Goal: Information Seeking & Learning: Learn about a topic

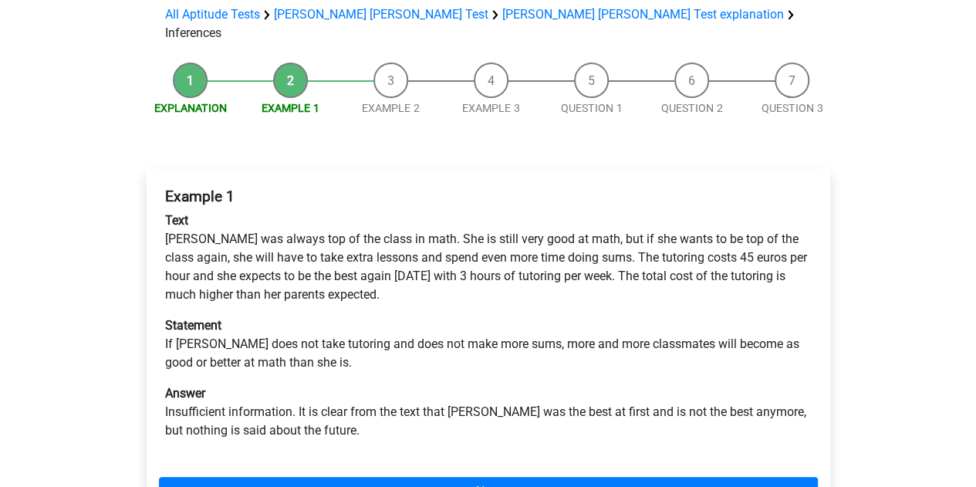
scroll to position [116, 0]
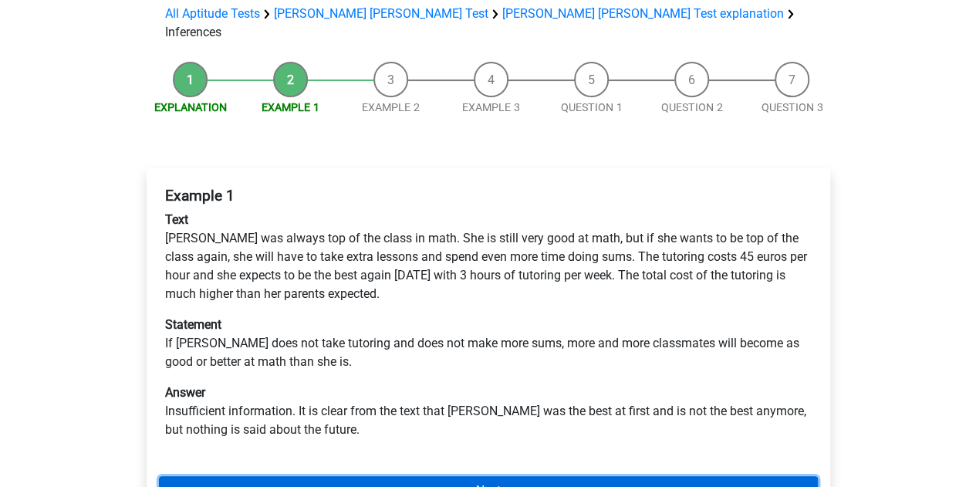
click at [424, 476] on link "Next" at bounding box center [488, 490] width 659 height 29
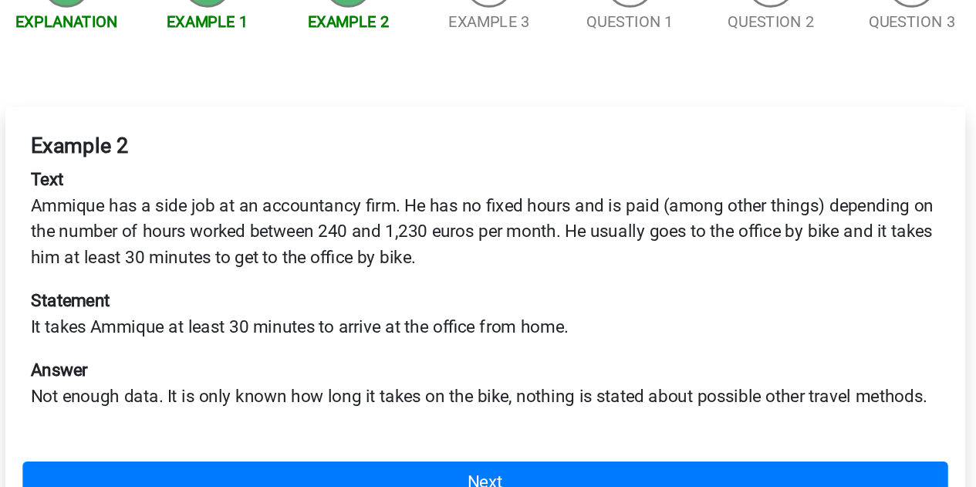
scroll to position [68, 0]
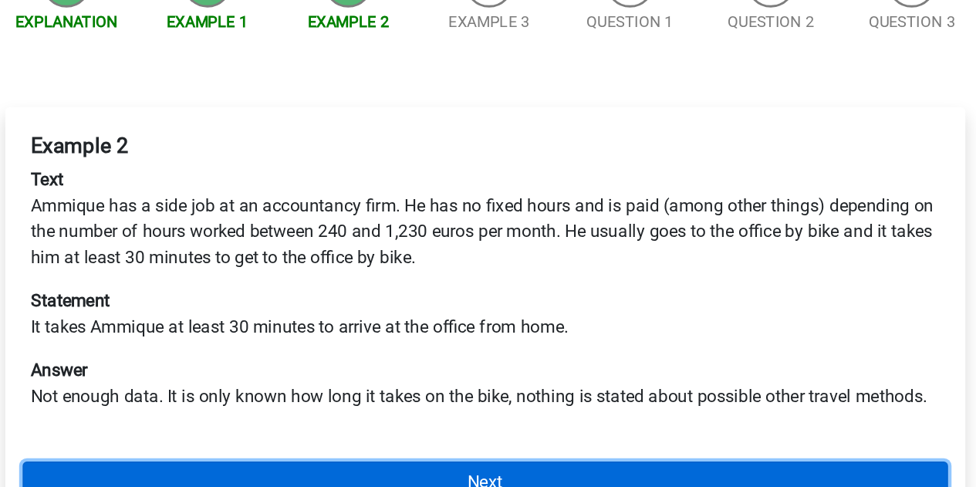
click at [455, 468] on link "Next" at bounding box center [488, 482] width 659 height 29
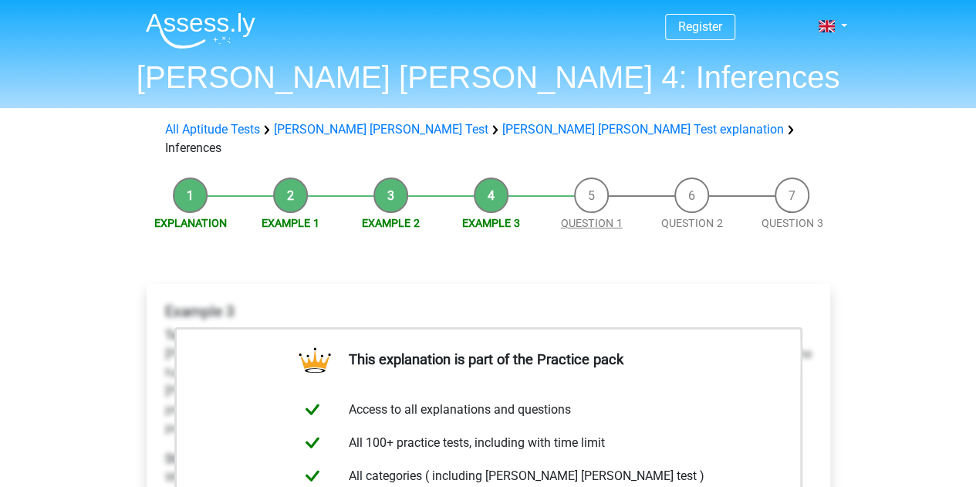
click at [589, 217] on link "Question 1" at bounding box center [592, 223] width 62 height 12
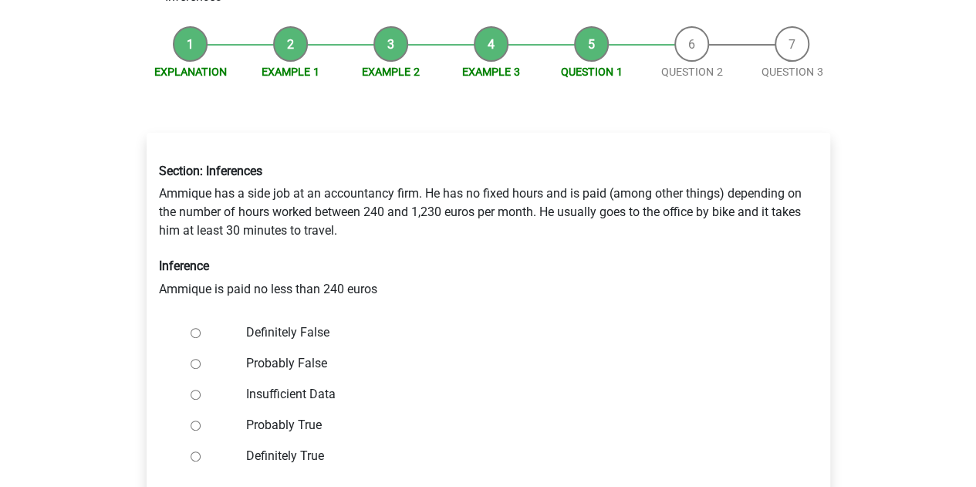
scroll to position [164, 0]
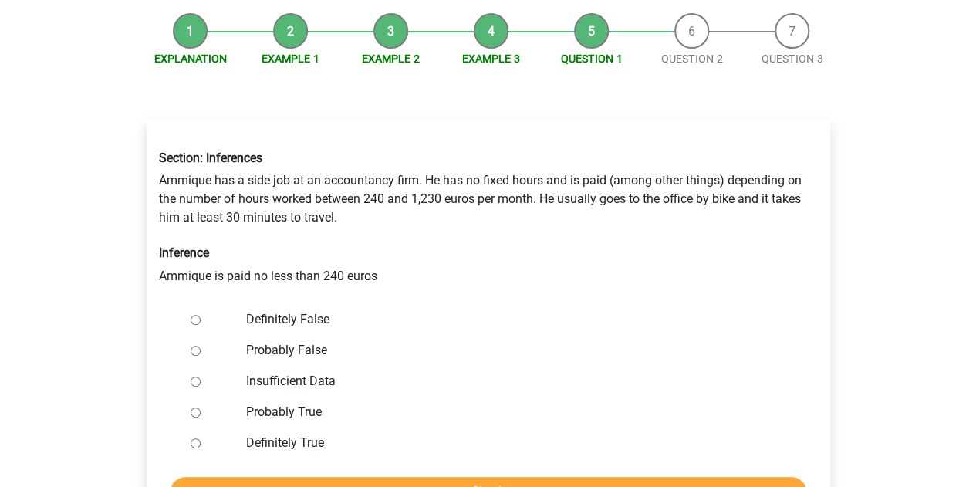
click at [292, 403] on label "Probably True" at bounding box center [513, 412] width 534 height 19
click at [201, 407] on input "Probably True" at bounding box center [195, 412] width 10 height 10
radio input "true"
click at [378, 477] on input "Check" at bounding box center [487, 491] width 635 height 29
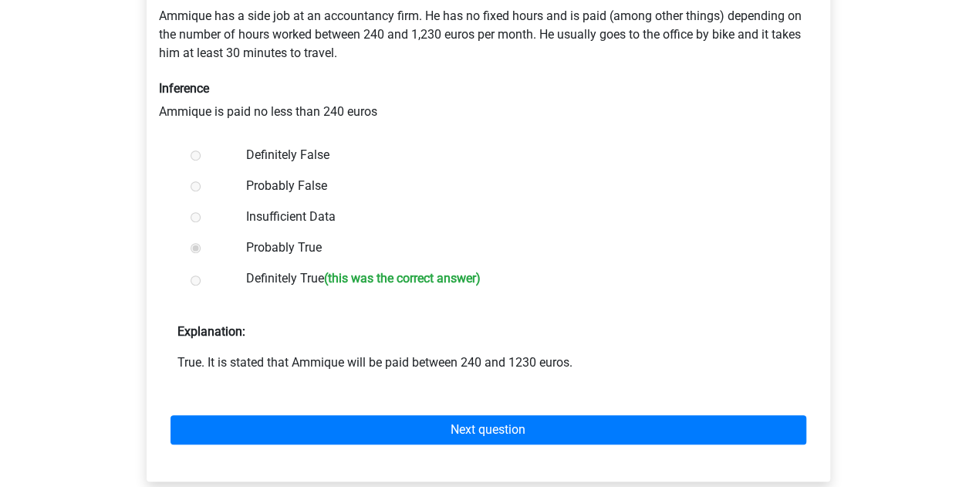
scroll to position [342, 0]
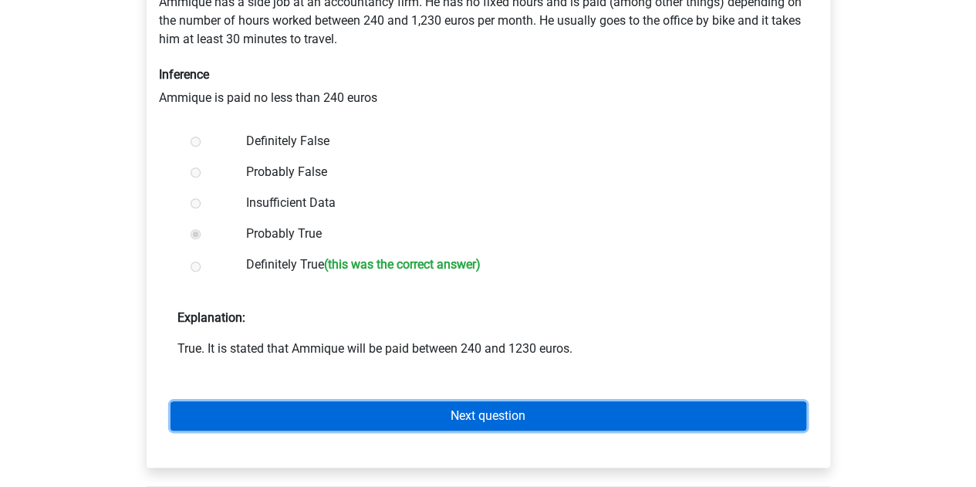
click at [375, 401] on link "Next question" at bounding box center [487, 415] width 635 height 29
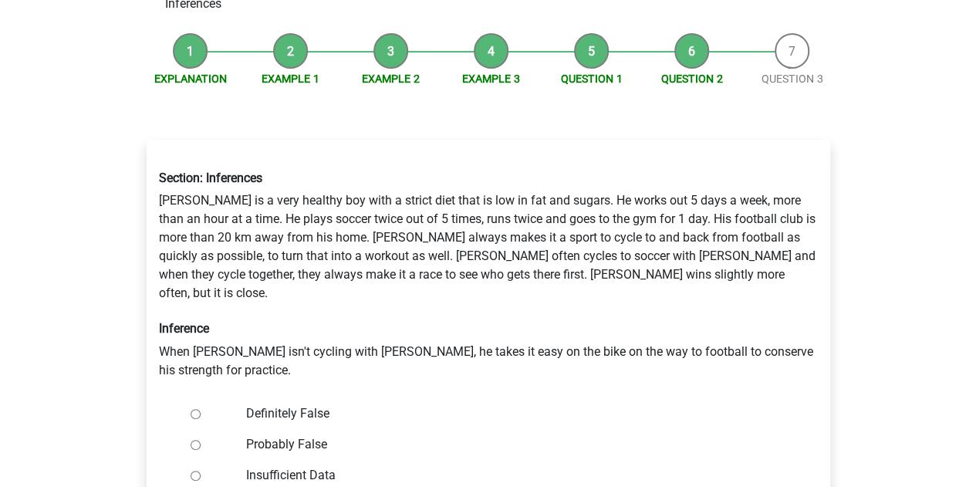
scroll to position [146, 0]
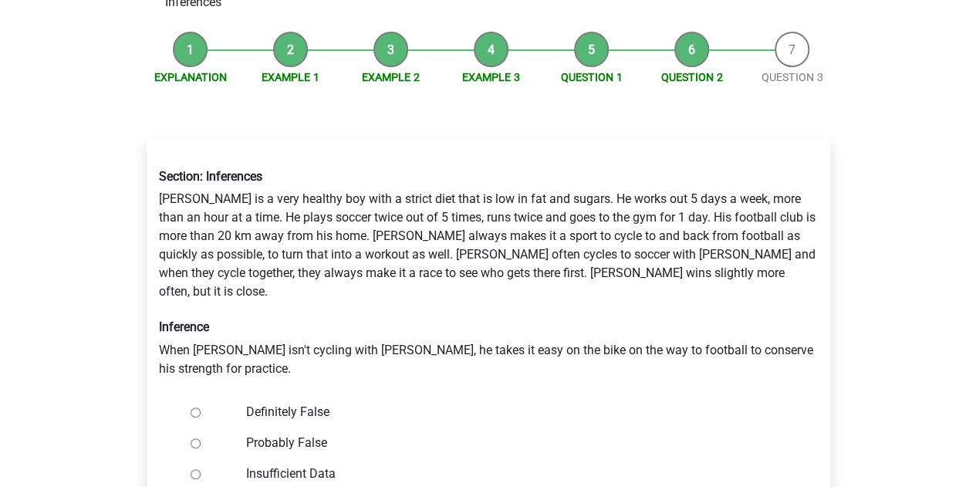
click at [305, 403] on label "Definitely False" at bounding box center [513, 412] width 534 height 19
click at [201, 407] on input "Definitely False" at bounding box center [195, 412] width 10 height 10
radio input "true"
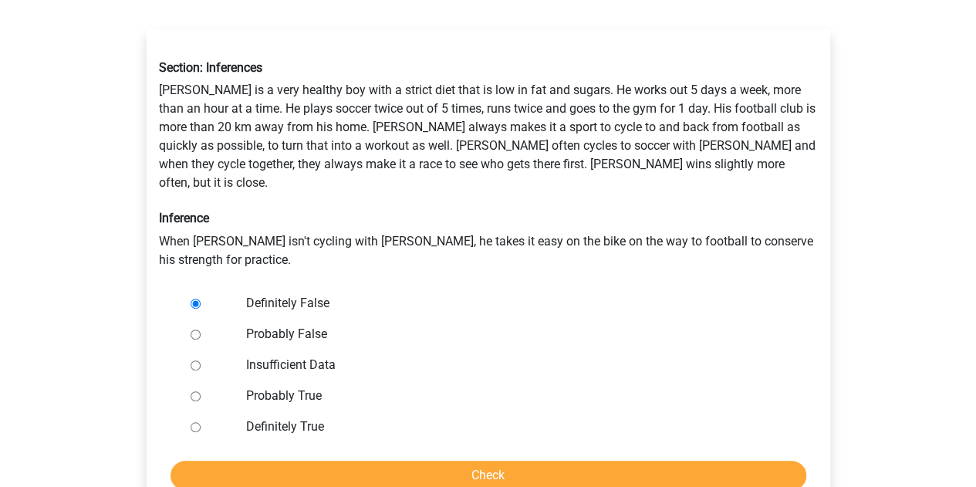
scroll to position [258, 0]
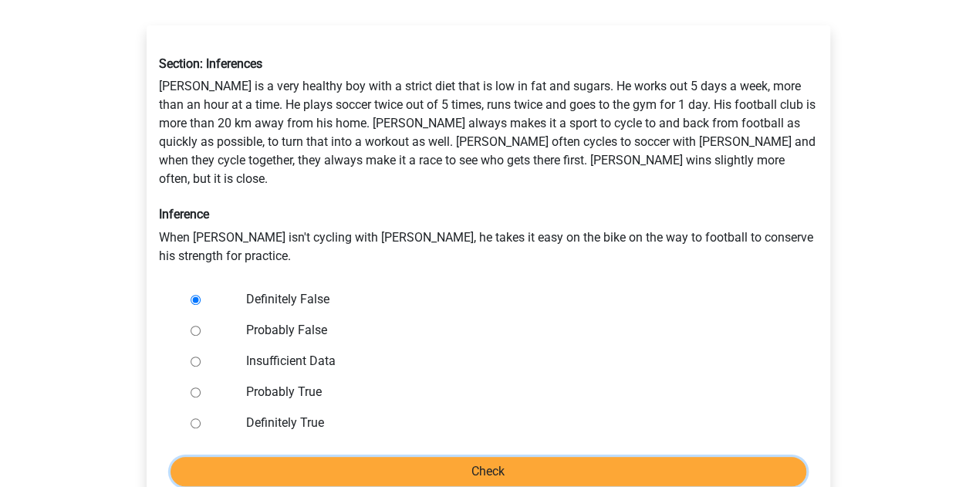
click at [453, 457] on input "Check" at bounding box center [487, 471] width 635 height 29
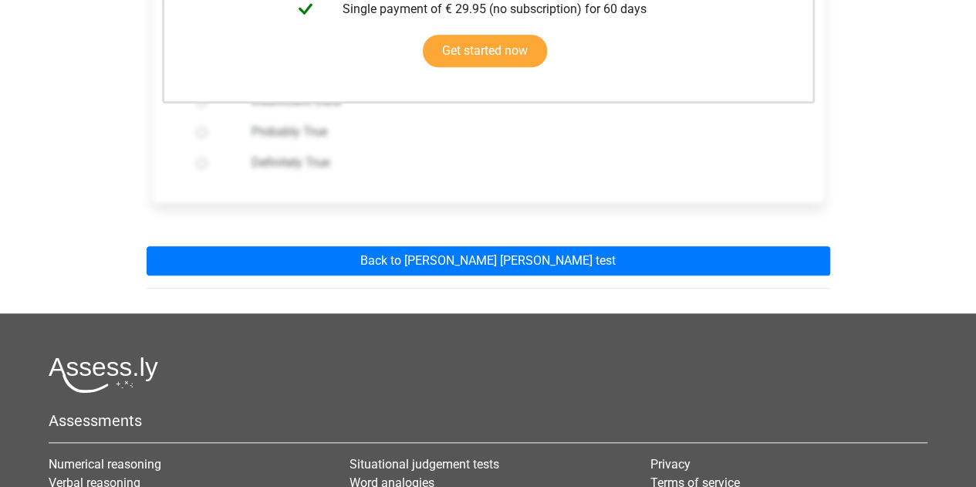
scroll to position [477, 0]
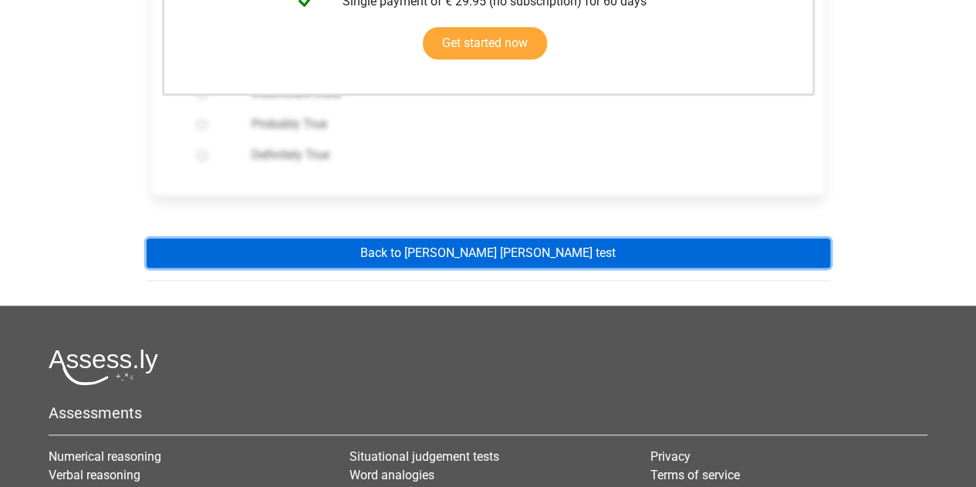
click at [312, 238] on link "Back to watson glaser test" at bounding box center [488, 252] width 683 height 29
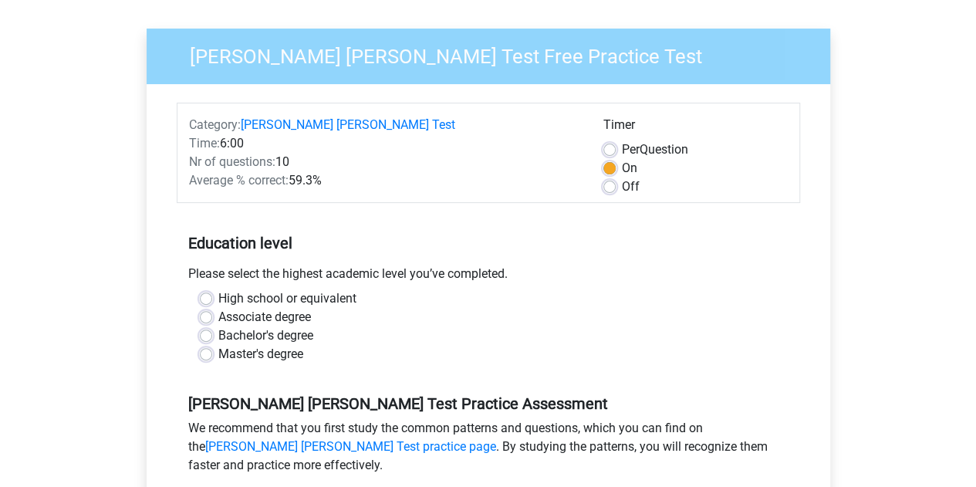
scroll to position [117, 0]
click at [218, 325] on label "Bachelor's degree" at bounding box center [265, 334] width 95 height 19
click at [207, 325] on input "Bachelor's degree" at bounding box center [206, 332] width 12 height 15
radio input "true"
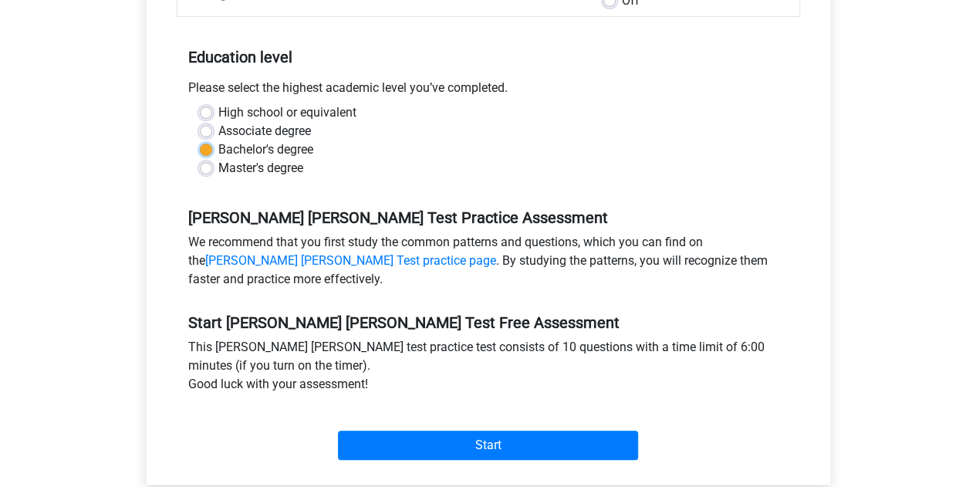
scroll to position [308, 0]
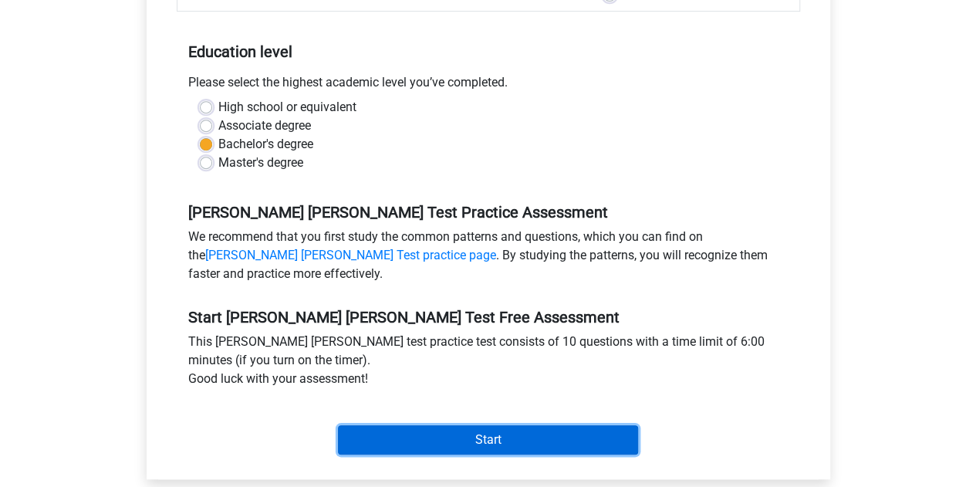
click at [427, 428] on input "Start" at bounding box center [488, 439] width 300 height 29
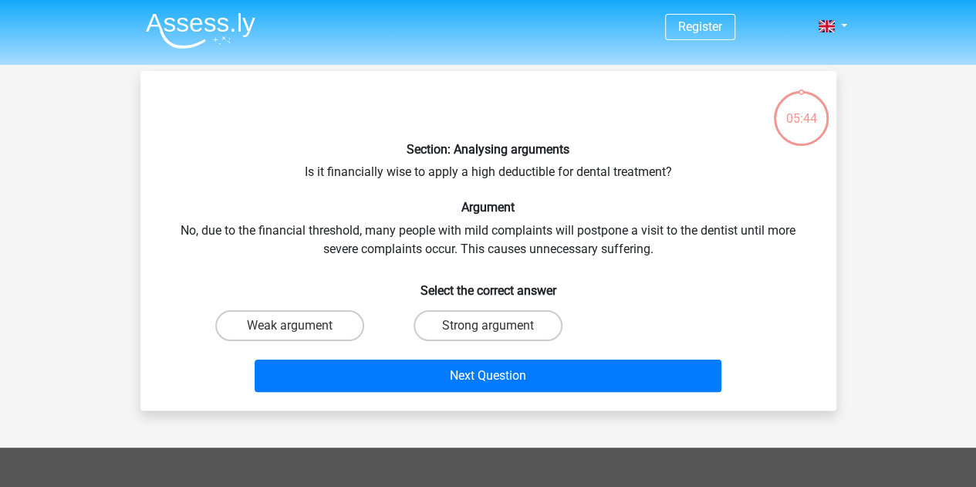
click at [295, 332] on input "Weak argument" at bounding box center [294, 330] width 10 height 10
radio input "true"
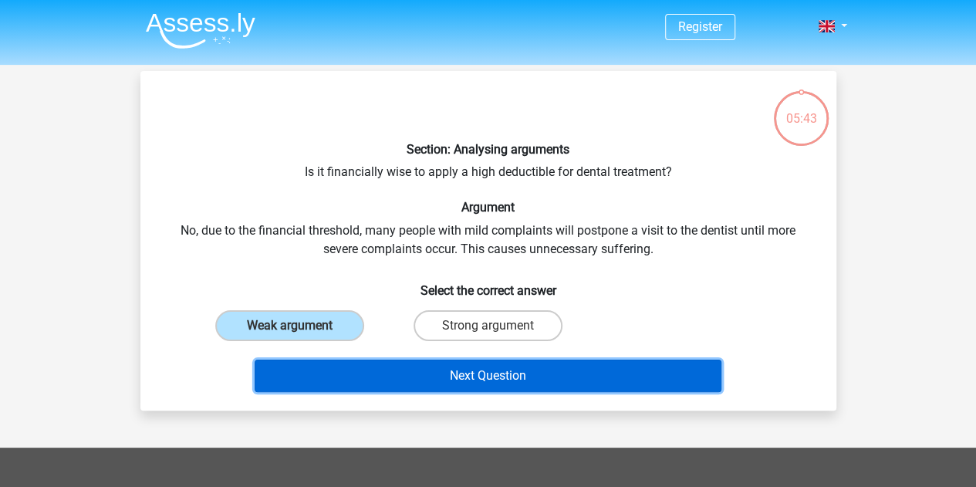
click at [366, 379] on button "Next Question" at bounding box center [488, 375] width 467 height 32
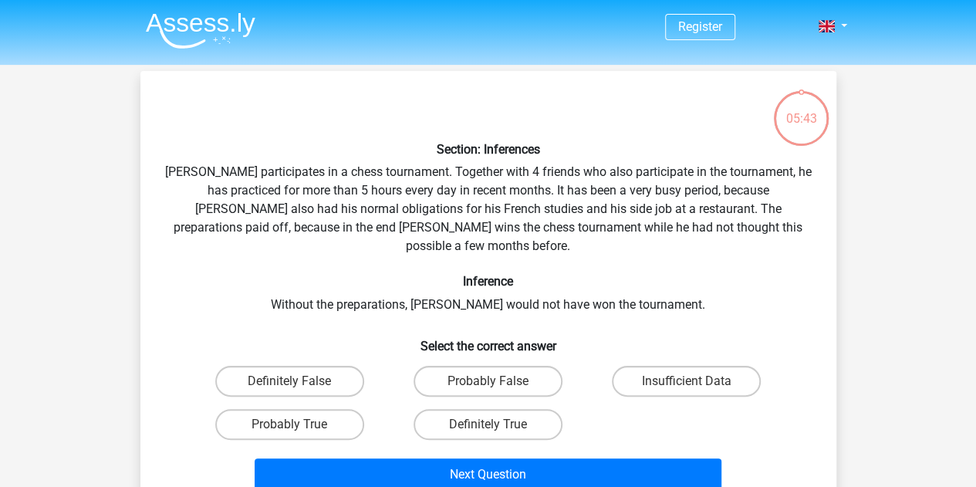
scroll to position [71, 0]
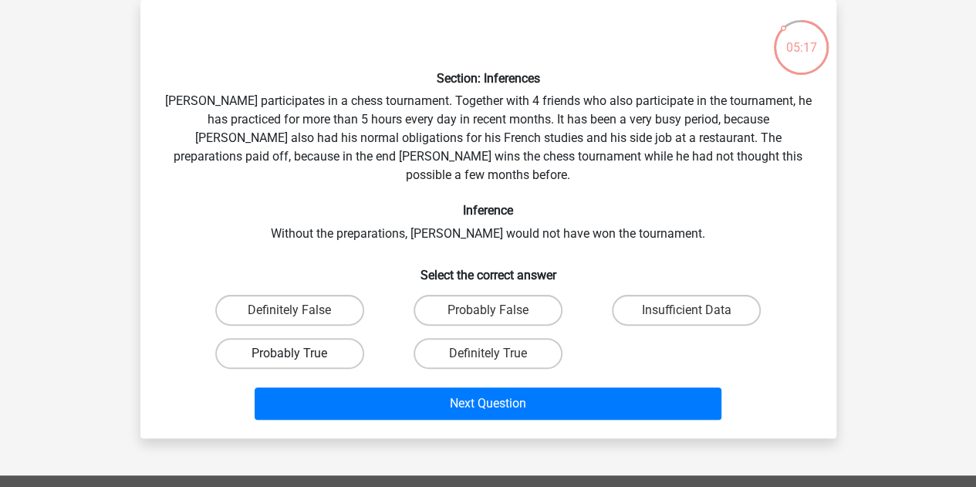
click at [325, 338] on label "Probably True" at bounding box center [289, 353] width 149 height 31
click at [299, 353] on input "Probably True" at bounding box center [294, 358] width 10 height 10
radio input "true"
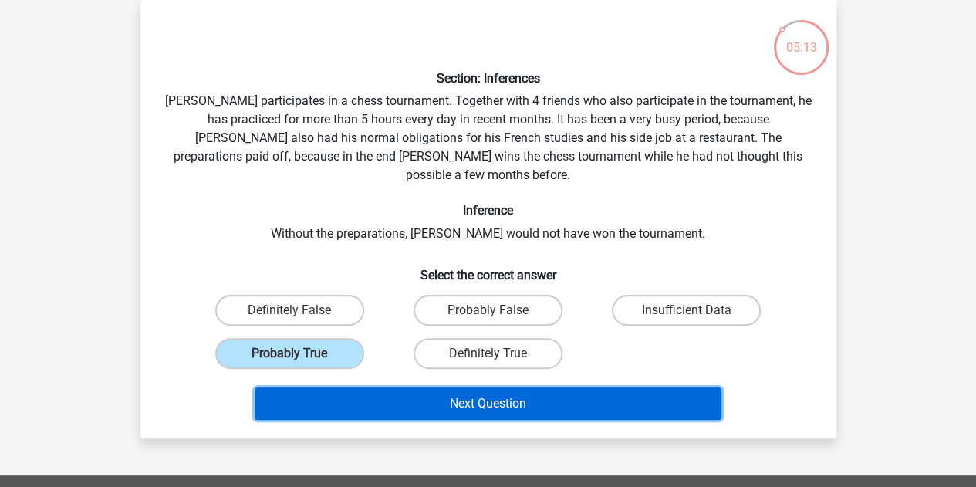
click at [437, 387] on button "Next Question" at bounding box center [488, 403] width 467 height 32
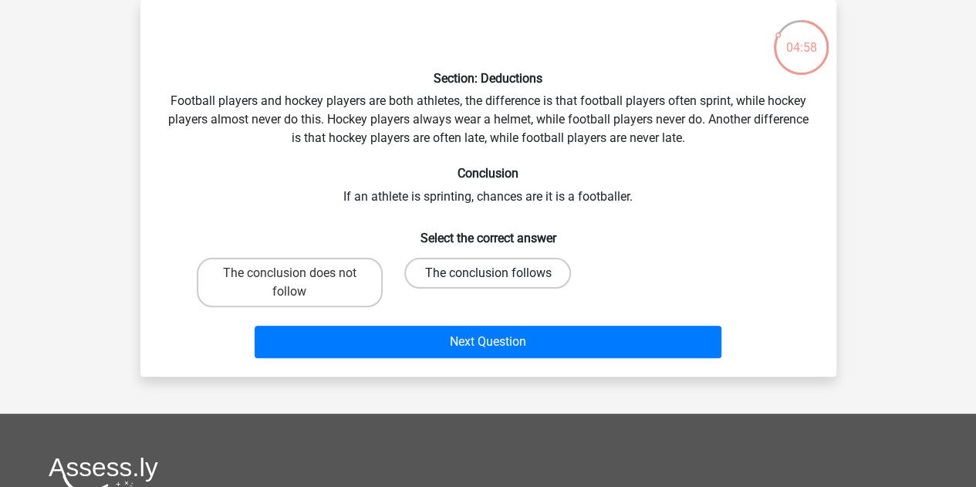
click at [505, 271] on label "The conclusion follows" at bounding box center [487, 273] width 167 height 31
click at [497, 273] on input "The conclusion follows" at bounding box center [492, 278] width 10 height 10
radio input "true"
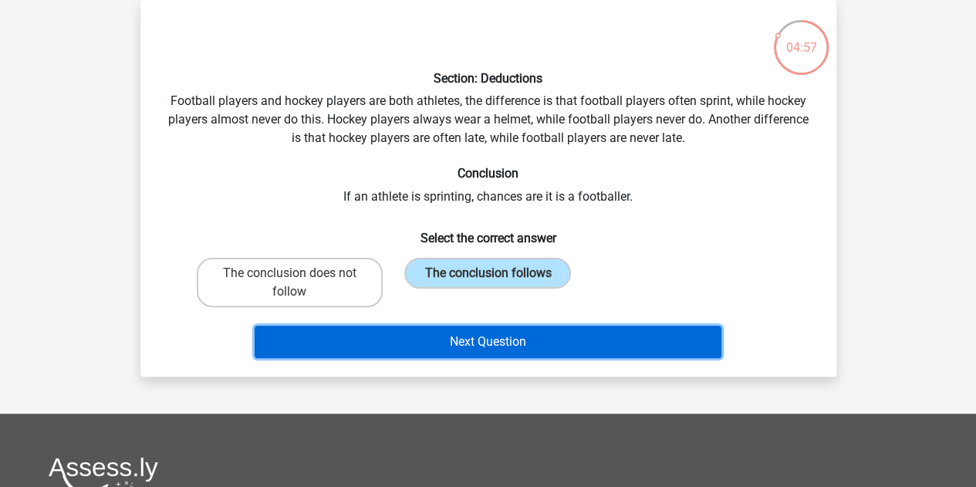
click at [485, 340] on button "Next Question" at bounding box center [488, 341] width 467 height 32
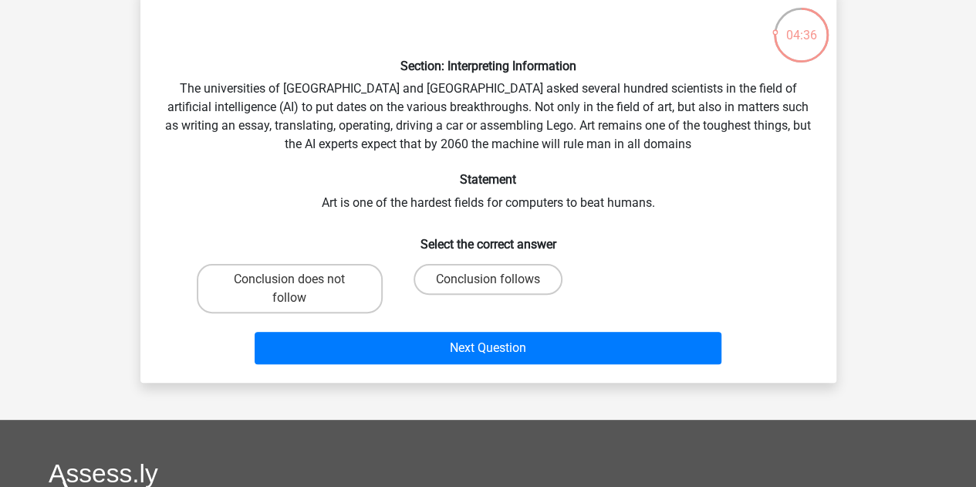
scroll to position [89, 0]
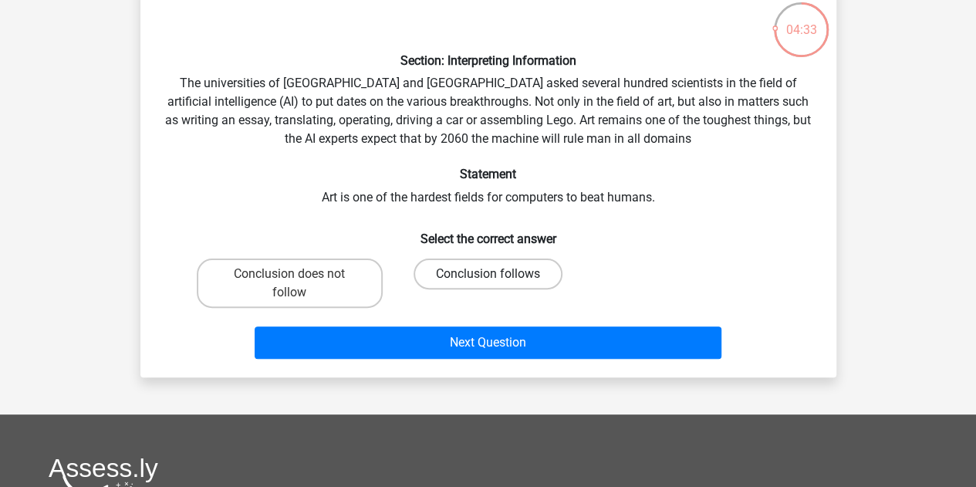
click at [514, 277] on label "Conclusion follows" at bounding box center [487, 273] width 149 height 31
click at [497, 277] on input "Conclusion follows" at bounding box center [492, 279] width 10 height 10
radio input "true"
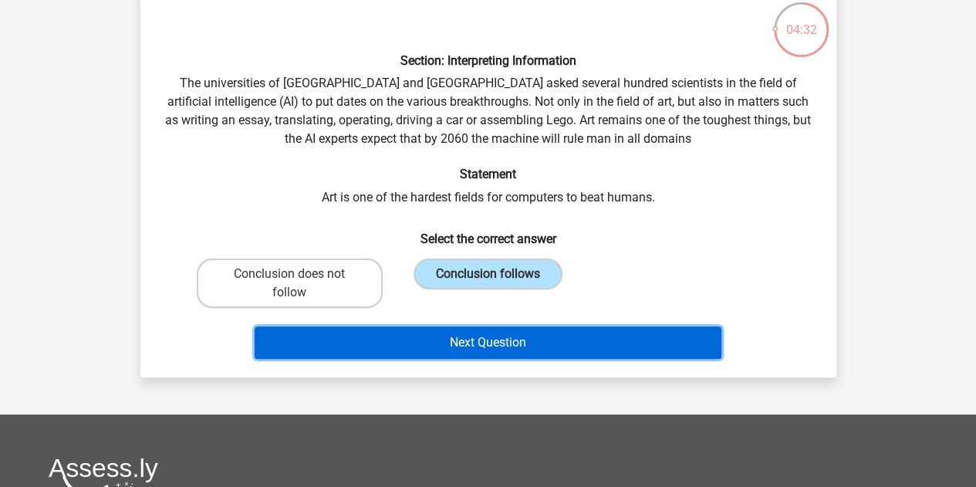
click at [484, 343] on button "Next Question" at bounding box center [488, 342] width 467 height 32
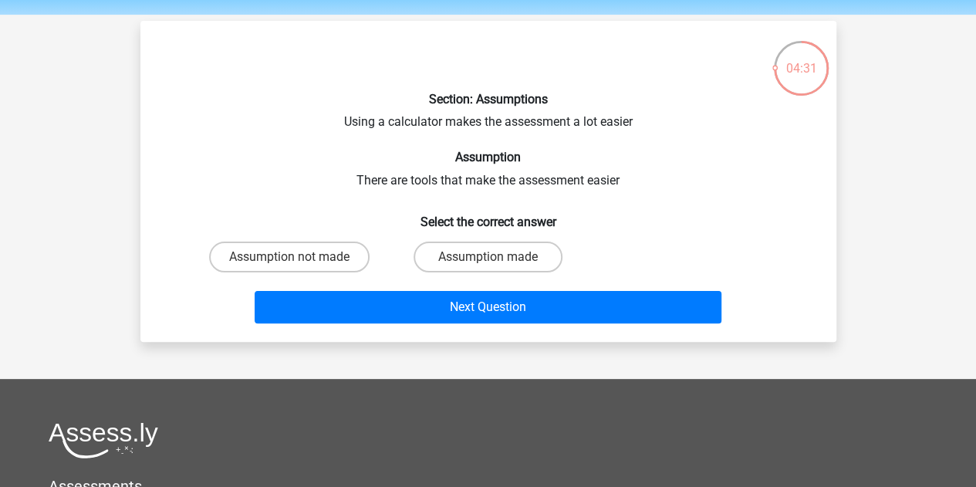
scroll to position [49, 0]
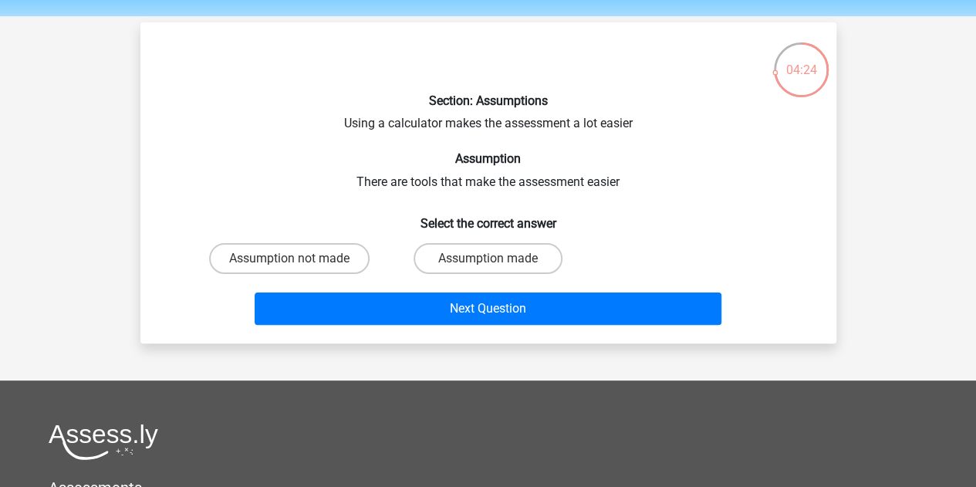
click at [487, 263] on input "Assumption made" at bounding box center [492, 263] width 10 height 10
radio input "true"
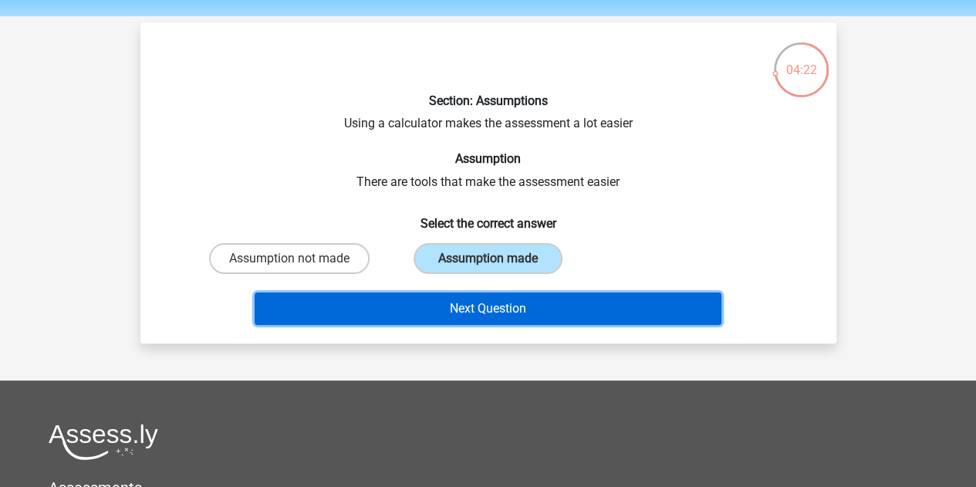
click at [514, 308] on button "Next Question" at bounding box center [488, 308] width 467 height 32
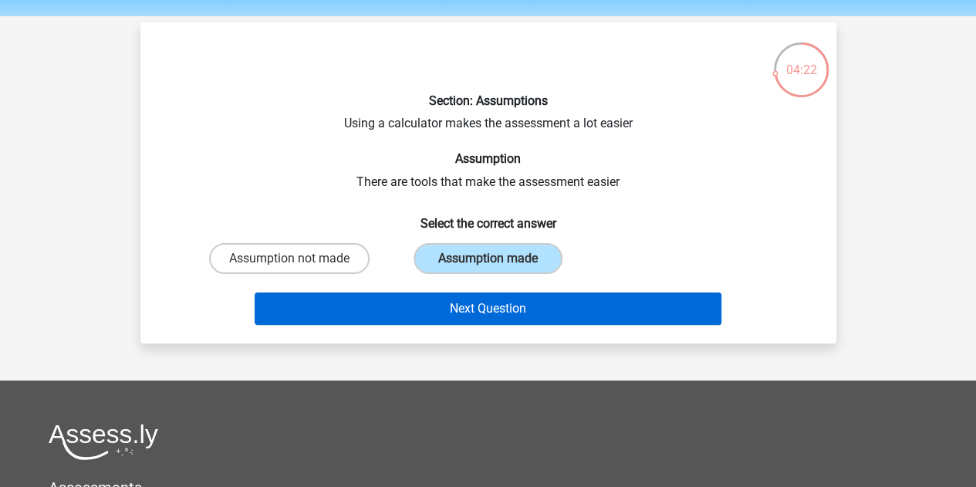
scroll to position [71, 0]
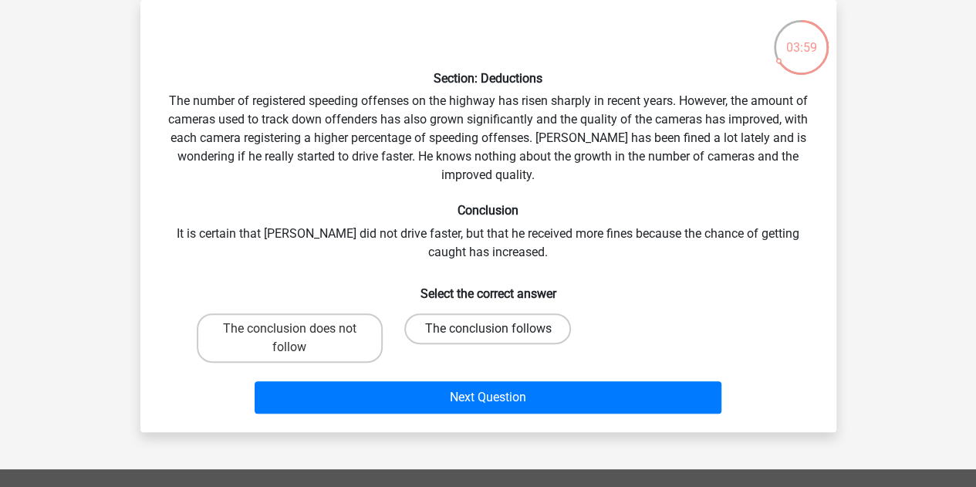
click at [509, 323] on label "The conclusion follows" at bounding box center [487, 328] width 167 height 31
click at [497, 329] on input "The conclusion follows" at bounding box center [492, 334] width 10 height 10
radio input "true"
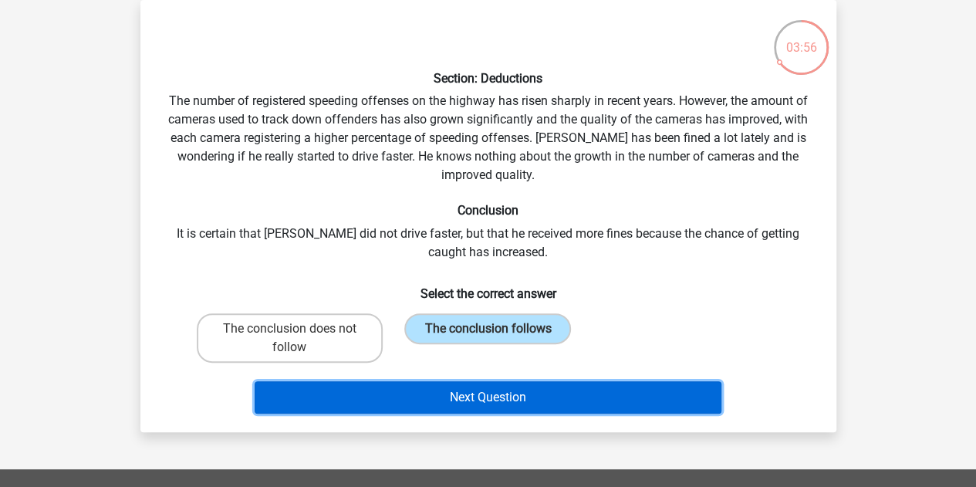
click at [514, 397] on button "Next Question" at bounding box center [488, 397] width 467 height 32
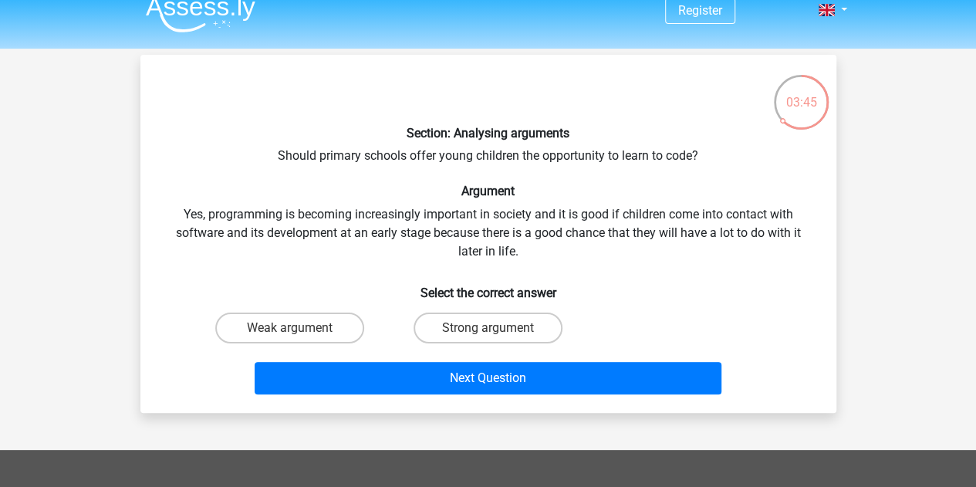
scroll to position [19, 0]
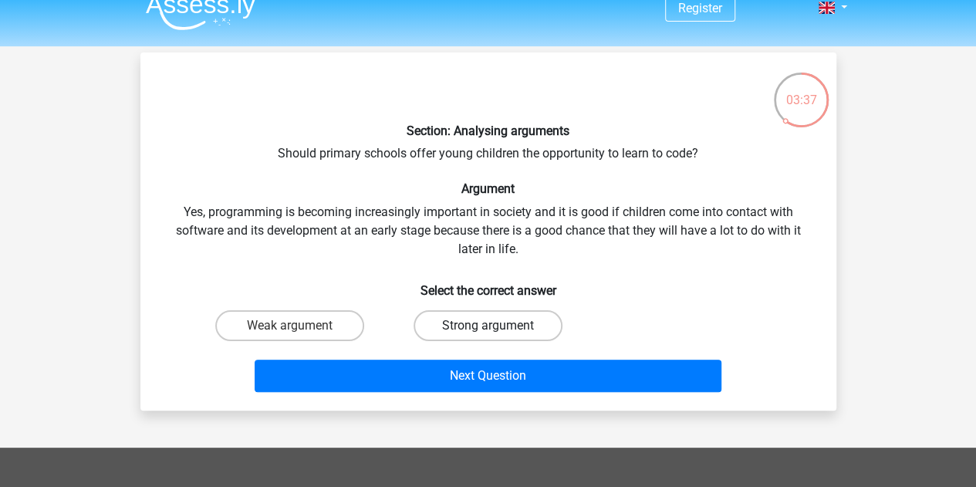
click at [480, 320] on label "Strong argument" at bounding box center [487, 325] width 149 height 31
click at [487, 325] on input "Strong argument" at bounding box center [492, 330] width 10 height 10
radio input "true"
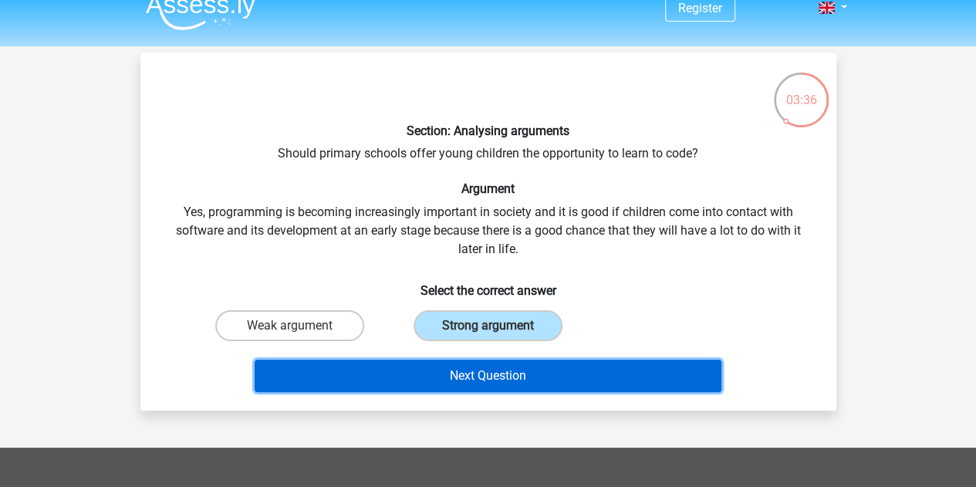
click at [488, 372] on button "Next Question" at bounding box center [488, 375] width 467 height 32
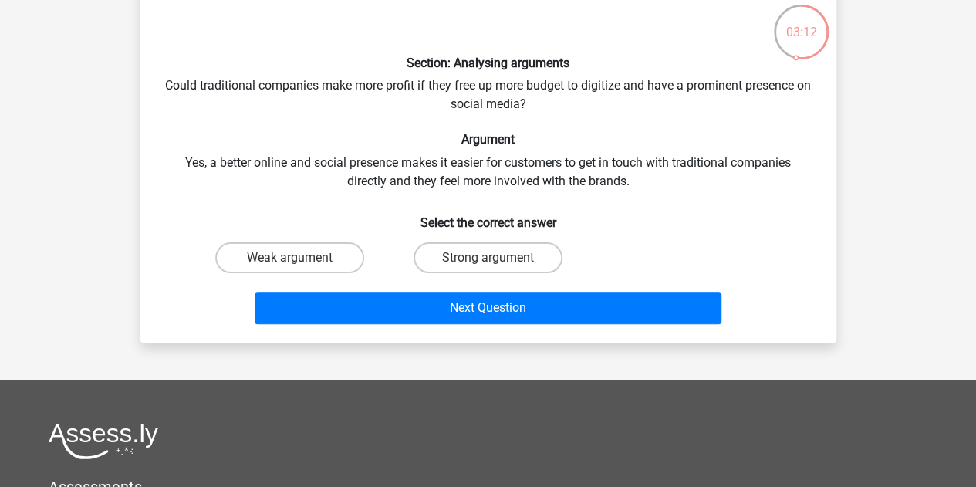
scroll to position [90, 0]
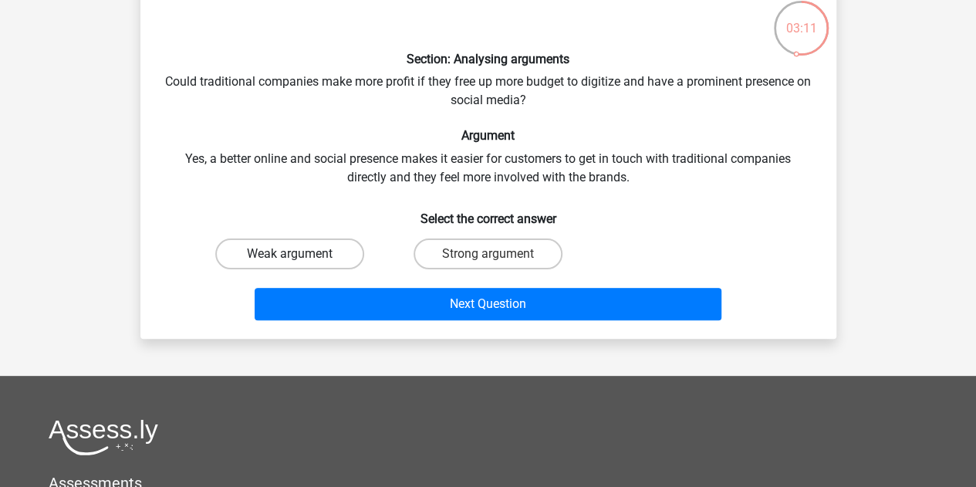
click at [310, 249] on label "Weak argument" at bounding box center [289, 253] width 149 height 31
click at [299, 254] on input "Weak argument" at bounding box center [294, 259] width 10 height 10
radio input "true"
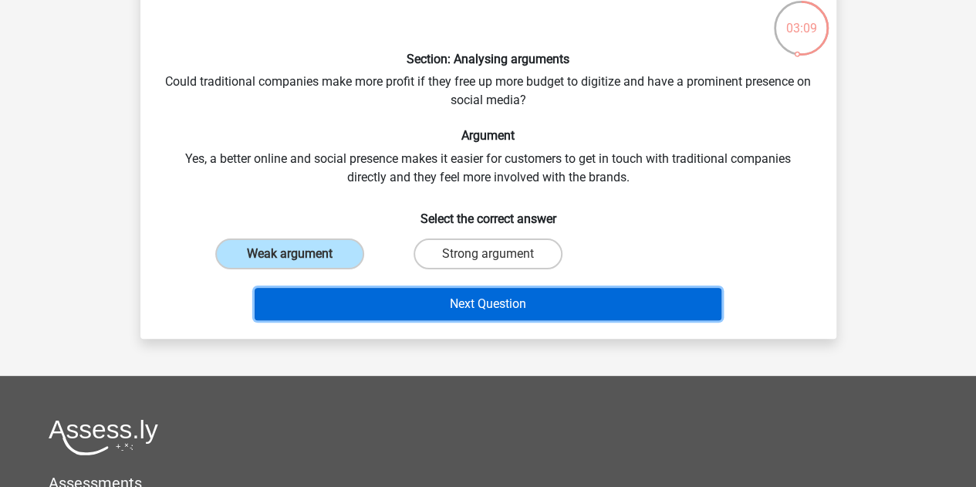
click at [580, 305] on button "Next Question" at bounding box center [488, 304] width 467 height 32
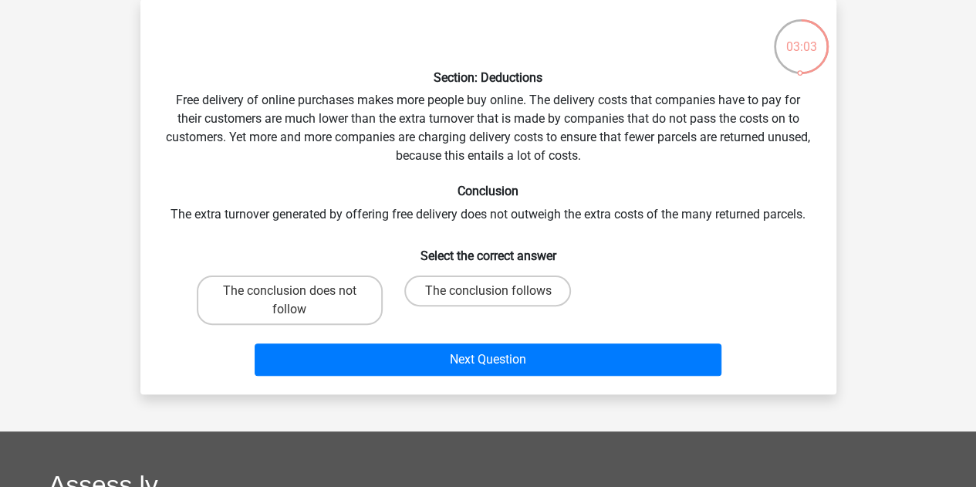
scroll to position [72, 0]
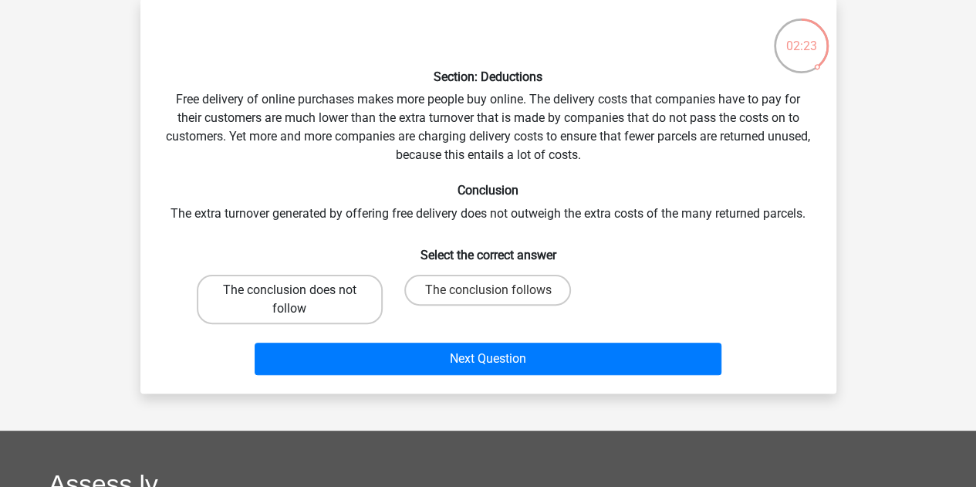
click at [331, 298] on label "The conclusion does not follow" at bounding box center [290, 299] width 186 height 49
click at [299, 298] on input "The conclusion does not follow" at bounding box center [294, 295] width 10 height 10
radio input "true"
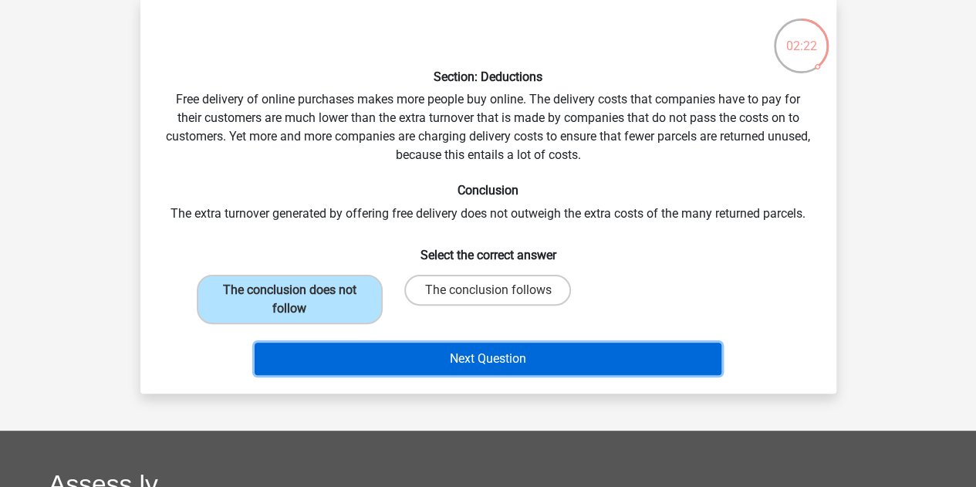
click at [399, 367] on button "Next Question" at bounding box center [488, 358] width 467 height 32
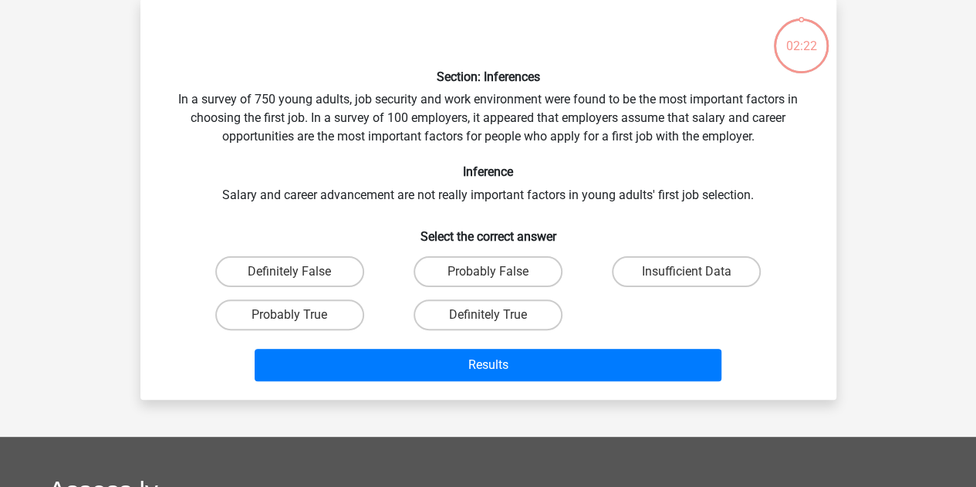
scroll to position [71, 0]
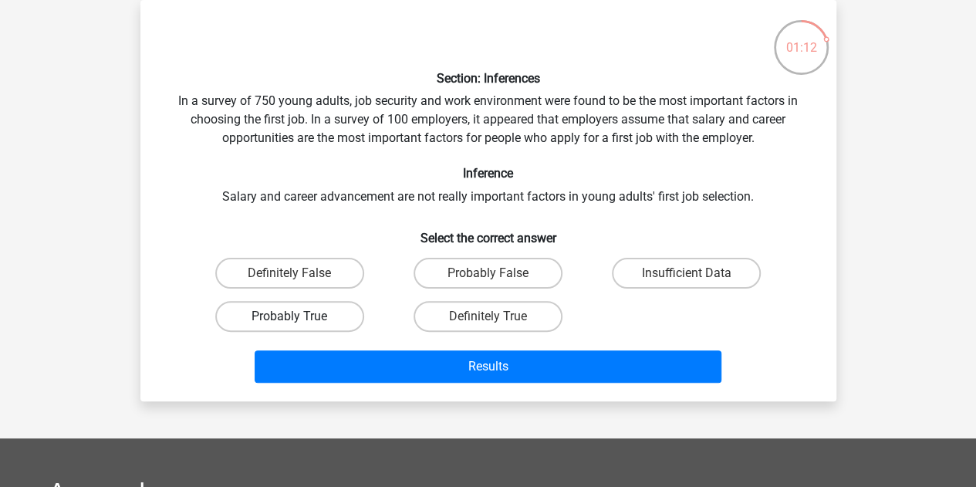
click at [313, 322] on label "Probably True" at bounding box center [289, 316] width 149 height 31
click at [299, 322] on input "Probably True" at bounding box center [294, 321] width 10 height 10
radio input "true"
click at [480, 315] on label "Definitely True" at bounding box center [487, 316] width 149 height 31
click at [487, 316] on input "Definitely True" at bounding box center [492, 321] width 10 height 10
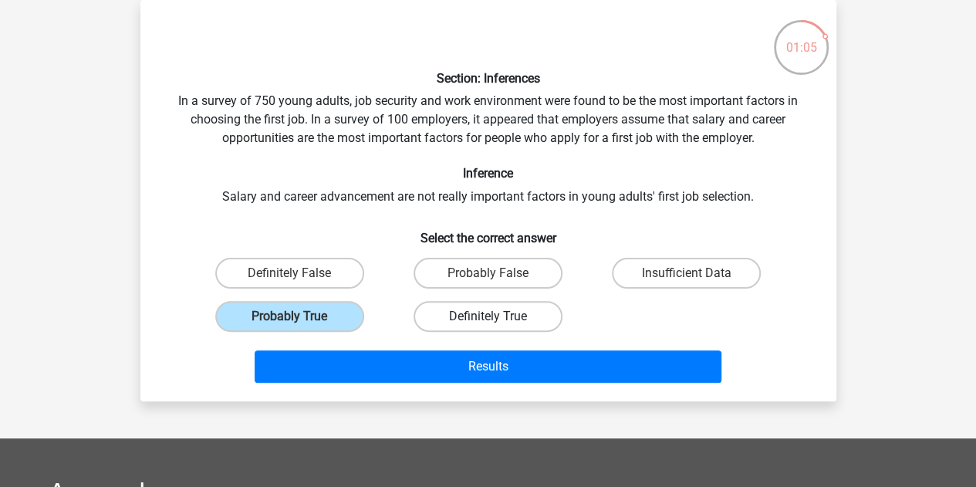
radio input "true"
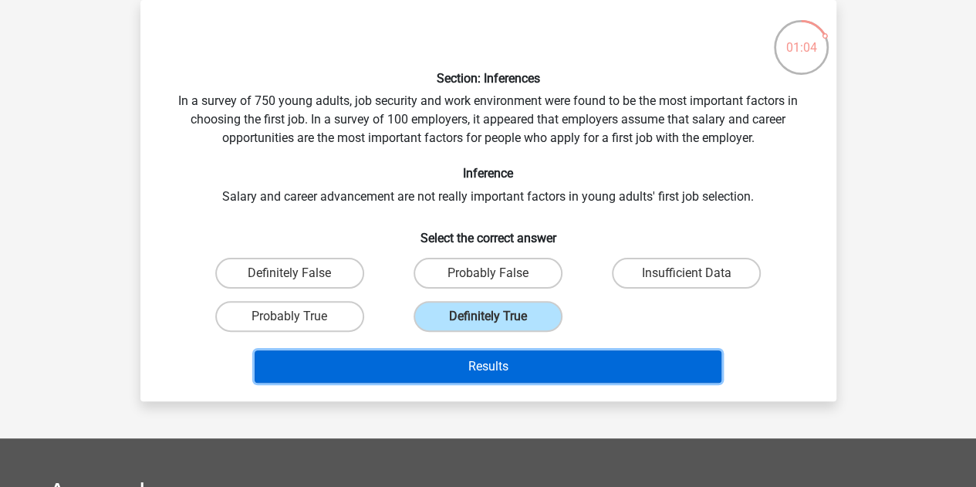
click at [465, 366] on button "Results" at bounding box center [488, 366] width 467 height 32
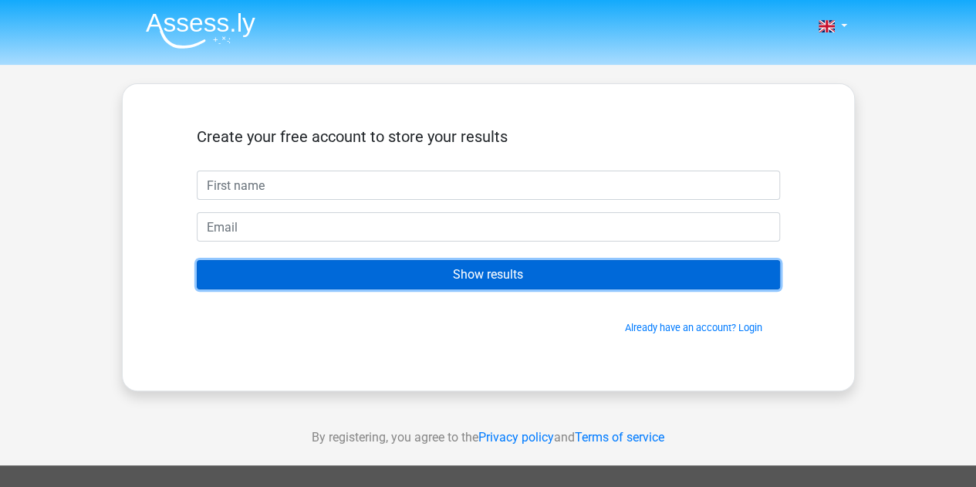
click at [524, 273] on input "Show results" at bounding box center [488, 274] width 583 height 29
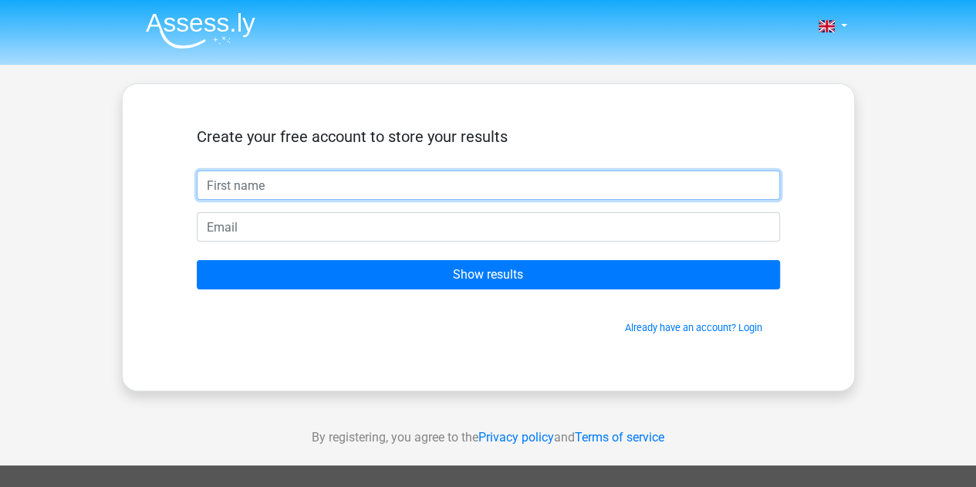
click at [344, 188] on input "text" at bounding box center [488, 184] width 583 height 29
type input "Himsi"
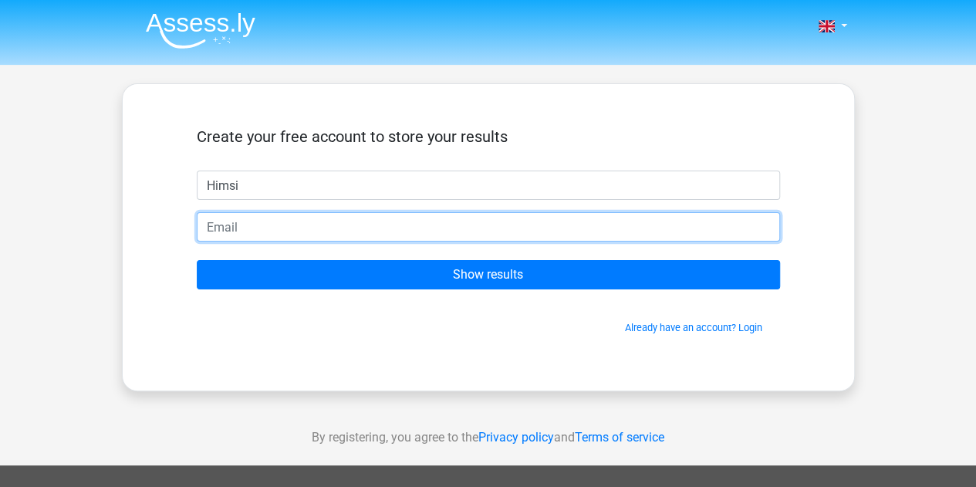
click at [390, 228] on input "email" at bounding box center [488, 226] width 583 height 29
type input "himsi.tanwani@gmail.com"
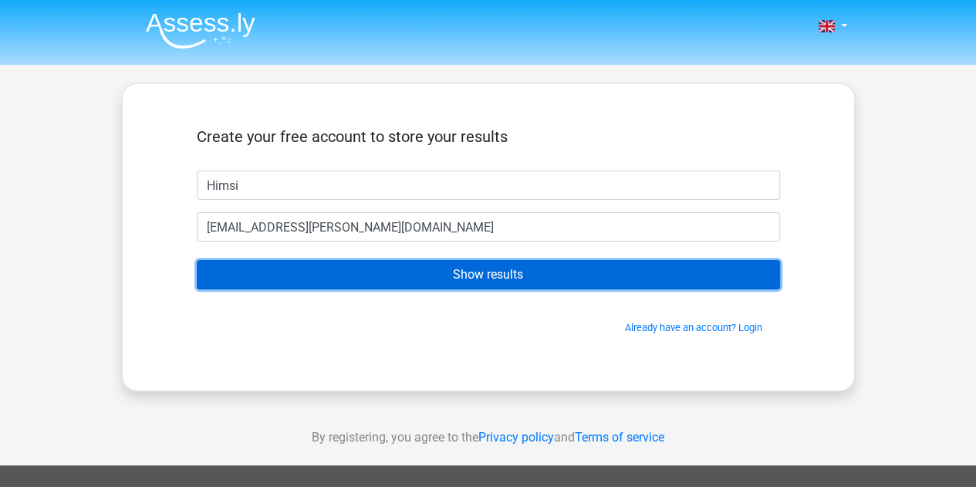
click at [471, 279] on input "Show results" at bounding box center [488, 274] width 583 height 29
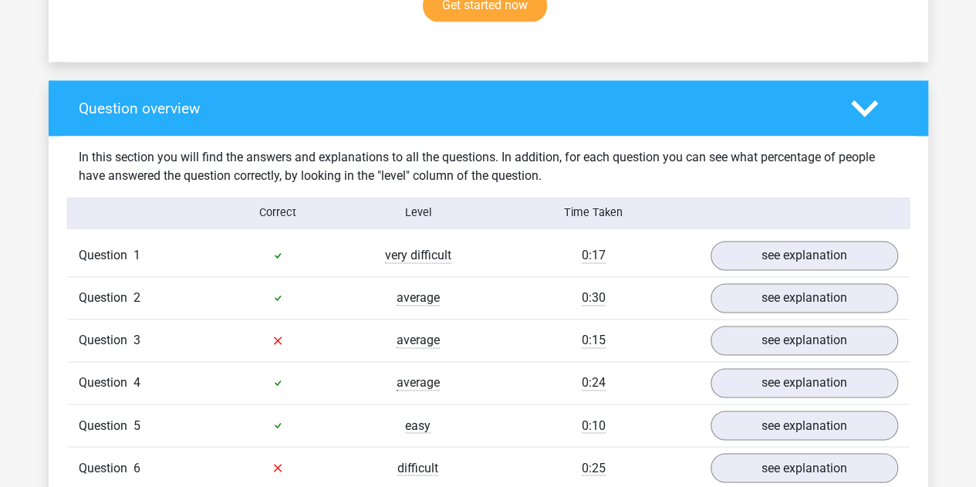
scroll to position [1074, 0]
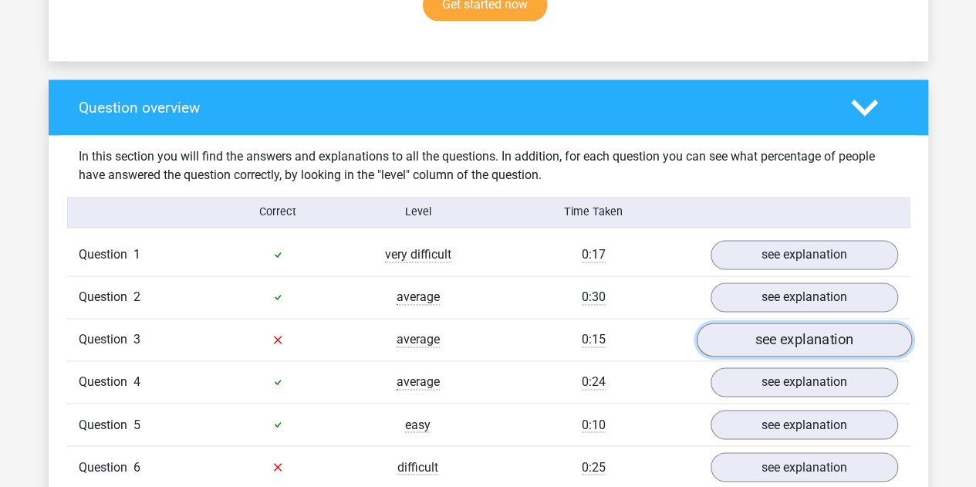
click at [821, 325] on link "see explanation" at bounding box center [803, 339] width 215 height 34
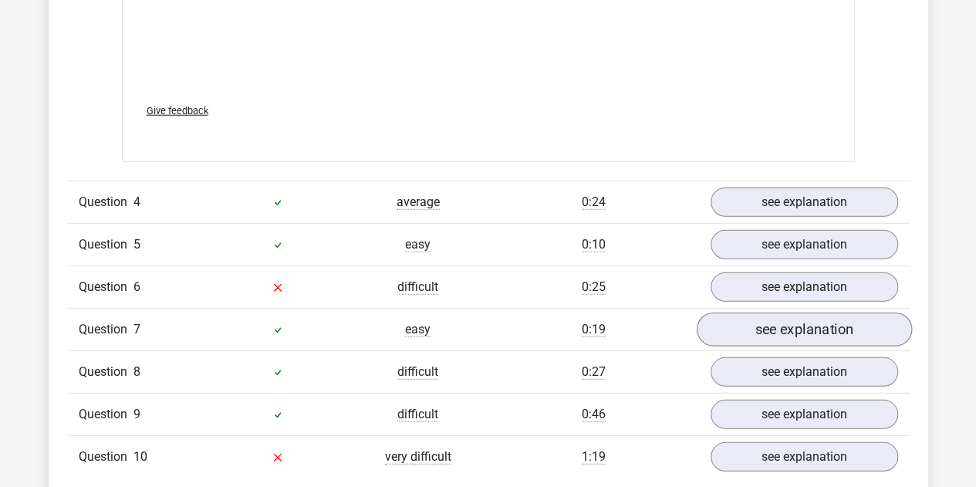
scroll to position [2076, 0]
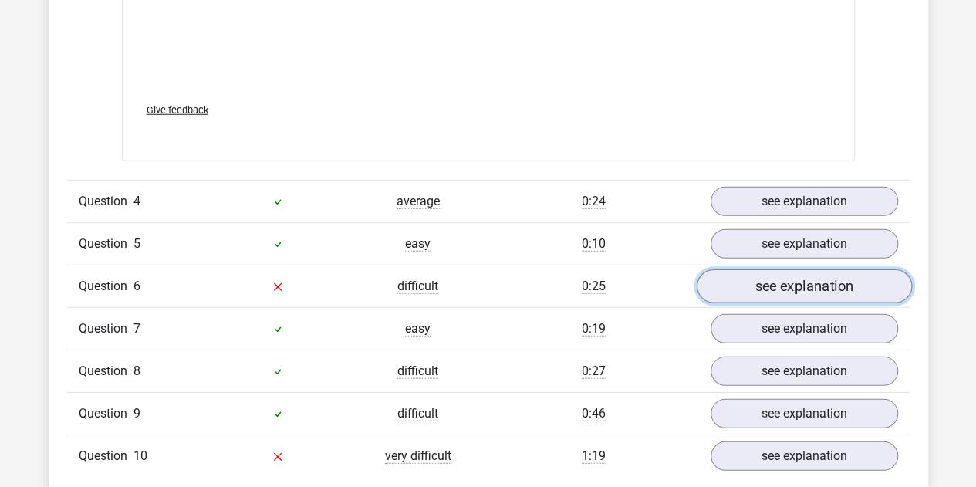
click at [764, 277] on link "see explanation" at bounding box center [803, 286] width 215 height 34
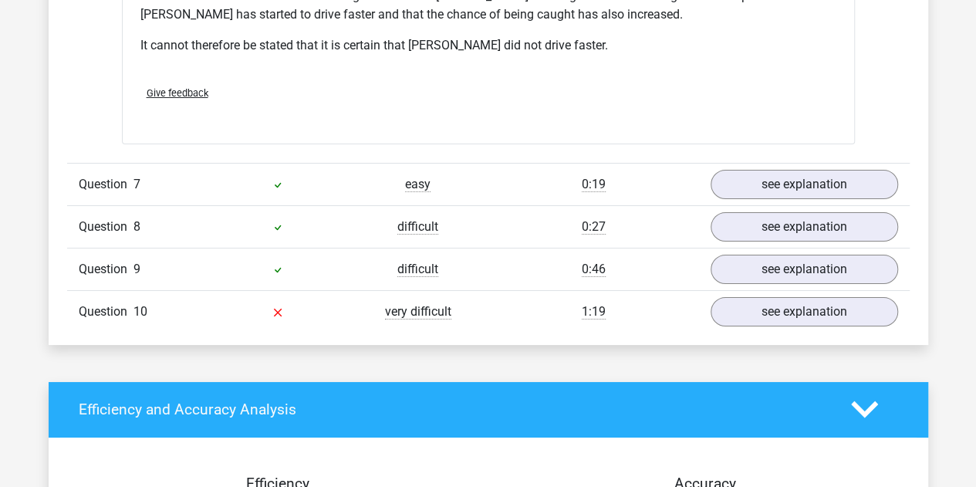
scroll to position [2742, 0]
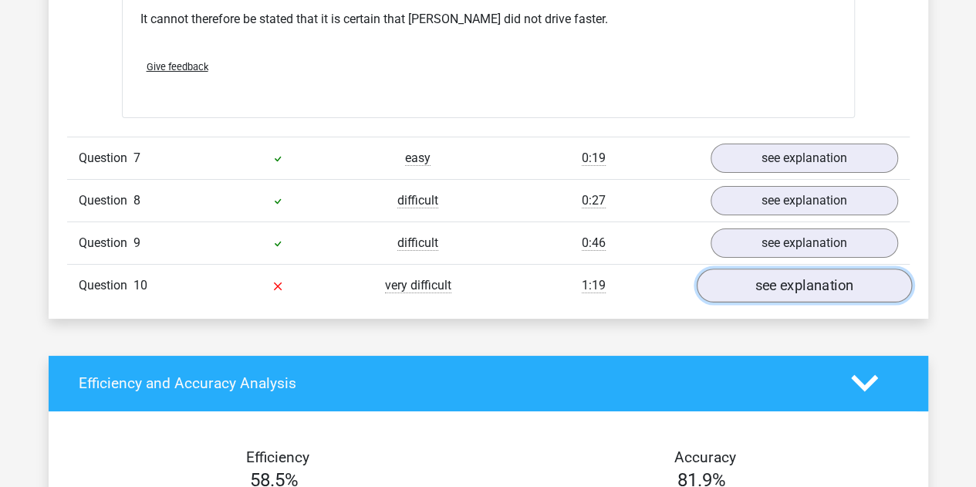
click at [804, 268] on link "see explanation" at bounding box center [803, 285] width 215 height 34
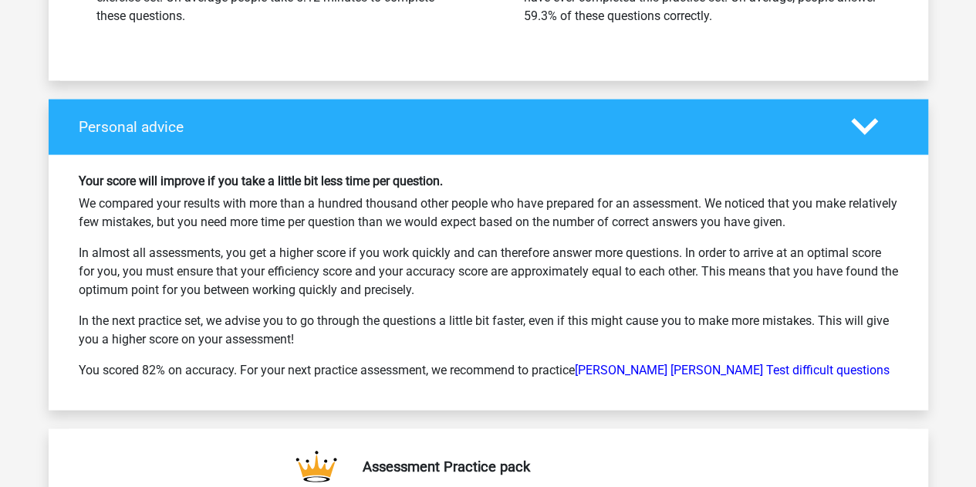
scroll to position [4396, 0]
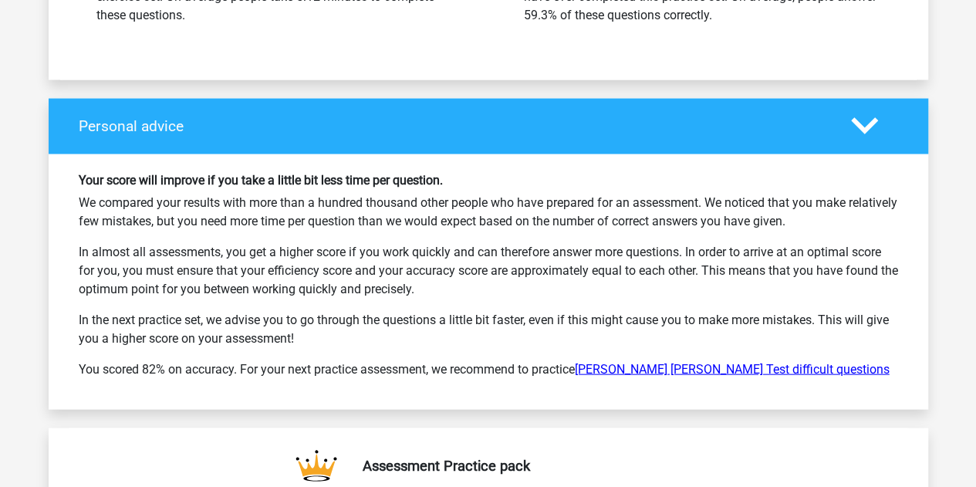
click at [626, 362] on link "Watson Glaser Test difficult questions" at bounding box center [732, 369] width 315 height 15
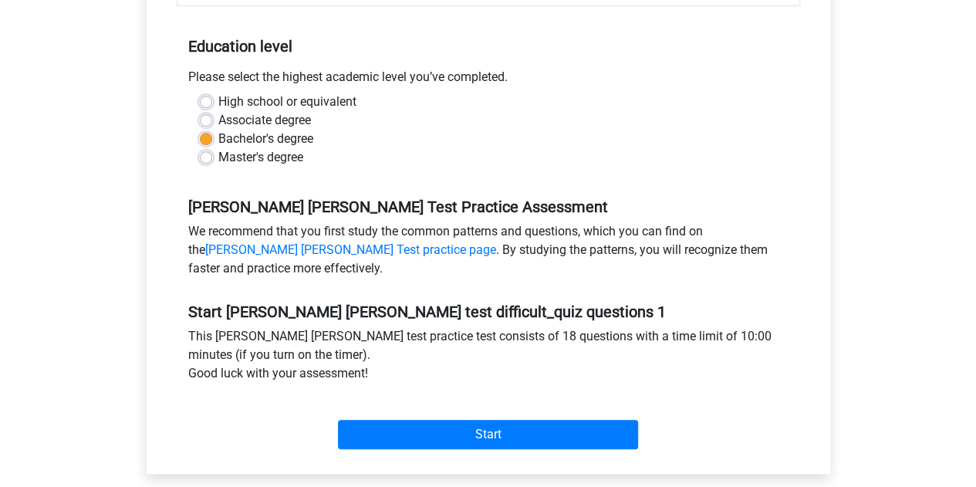
scroll to position [337, 0]
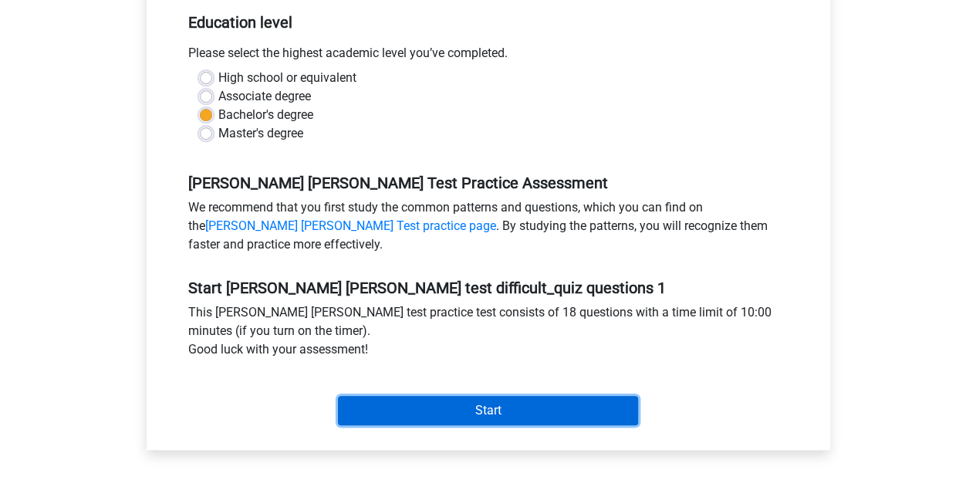
click at [497, 396] on input "Start" at bounding box center [488, 410] width 300 height 29
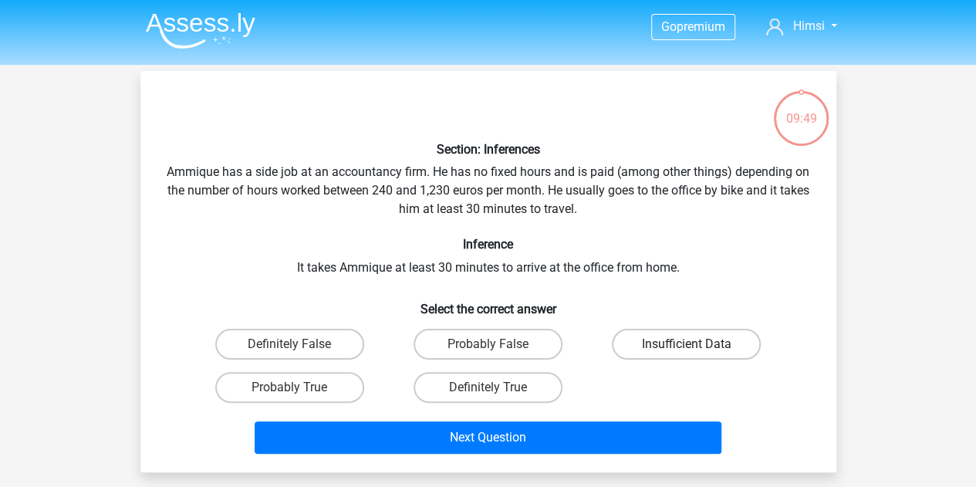
click at [645, 350] on label "Insufficient Data" at bounding box center [686, 344] width 149 height 31
click at [686, 350] on input "Insufficient Data" at bounding box center [691, 349] width 10 height 10
radio input "true"
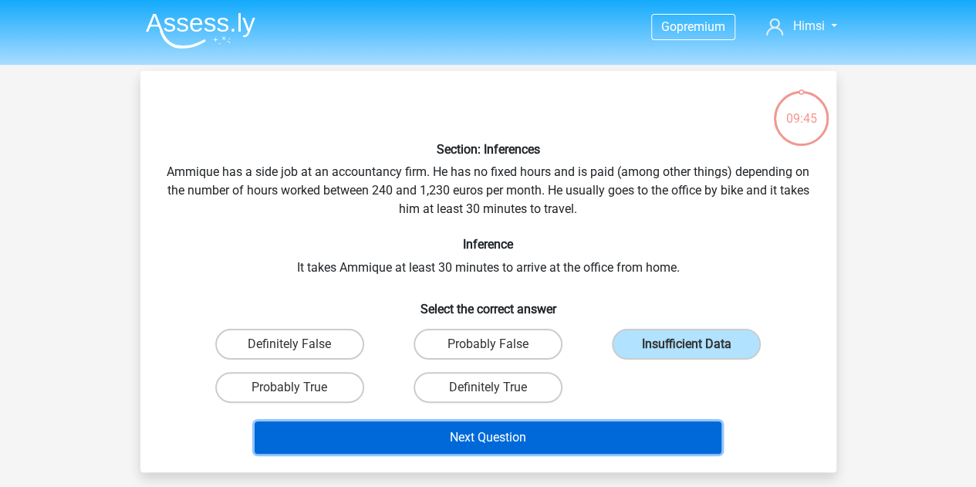
click at [507, 440] on button "Next Question" at bounding box center [488, 437] width 467 height 32
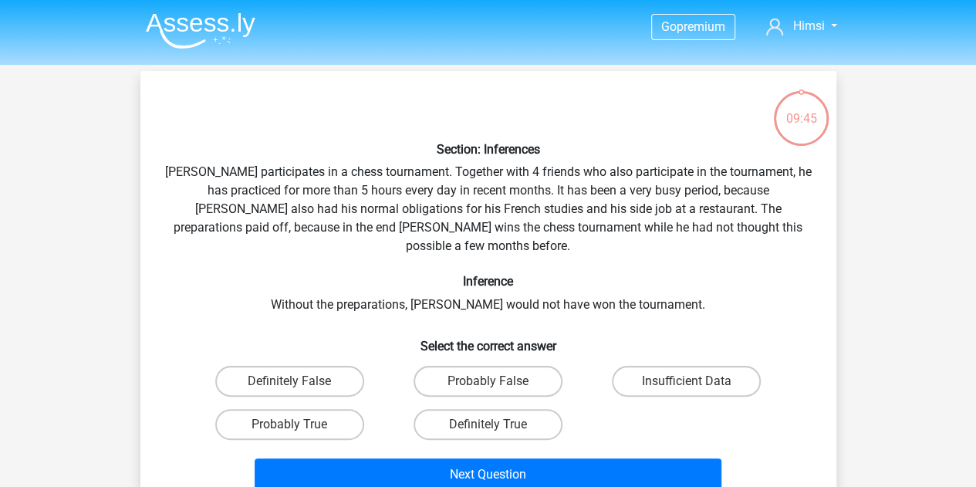
scroll to position [71, 0]
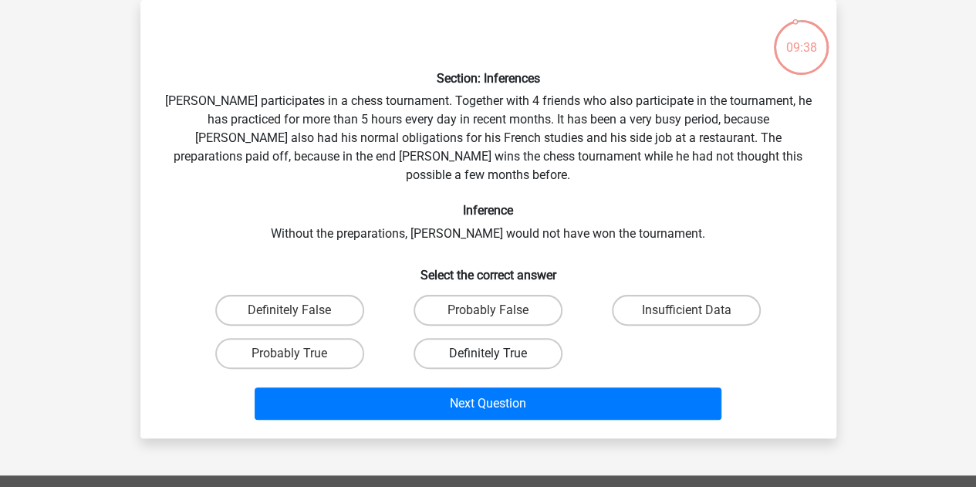
click at [460, 339] on label "Definitely True" at bounding box center [487, 353] width 149 height 31
click at [487, 353] on input "Definitely True" at bounding box center [492, 358] width 10 height 10
radio input "true"
click at [319, 342] on label "Probably True" at bounding box center [289, 353] width 149 height 31
click at [299, 353] on input "Probably True" at bounding box center [294, 358] width 10 height 10
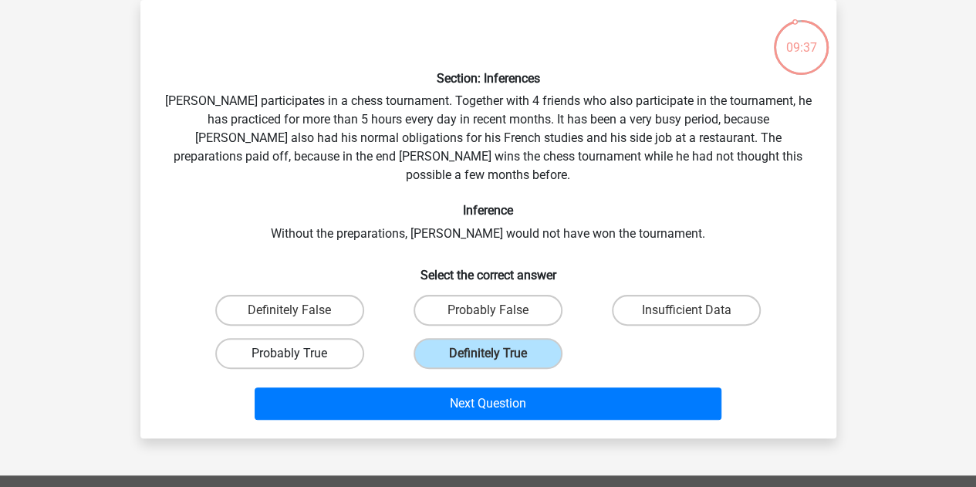
radio input "true"
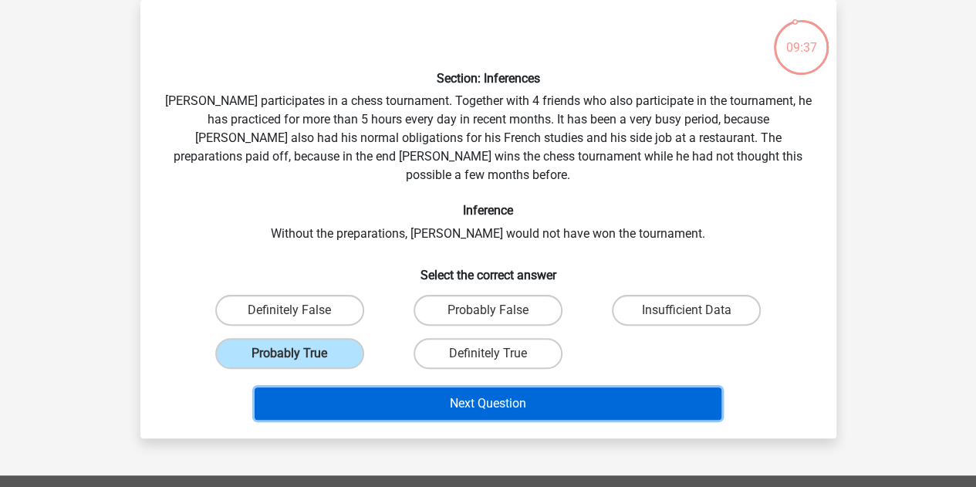
click at [364, 387] on button "Next Question" at bounding box center [488, 403] width 467 height 32
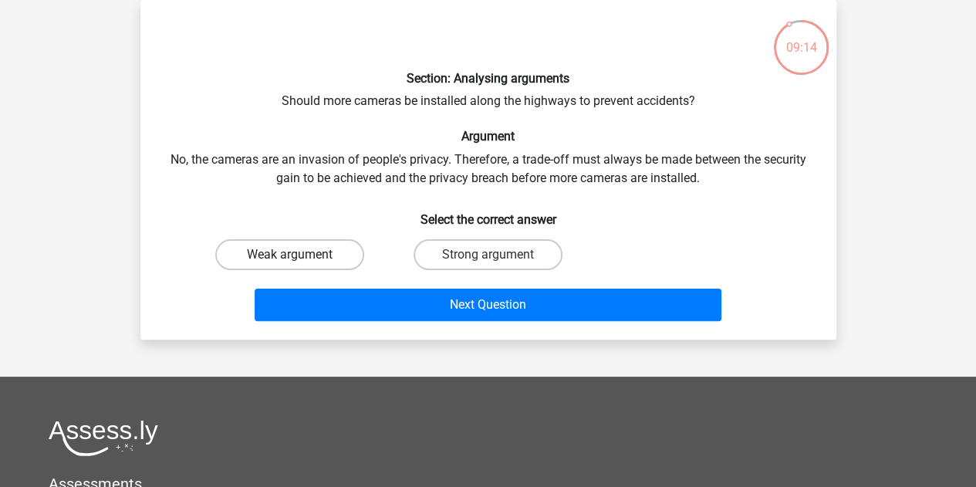
click at [336, 260] on label "Weak argument" at bounding box center [289, 254] width 149 height 31
click at [299, 260] on input "Weak argument" at bounding box center [294, 260] width 10 height 10
radio input "true"
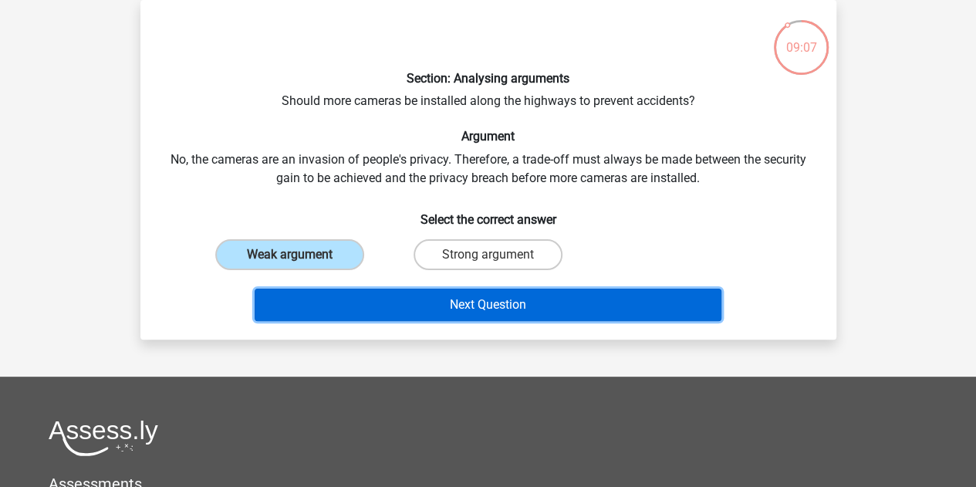
click at [449, 305] on button "Next Question" at bounding box center [488, 304] width 467 height 32
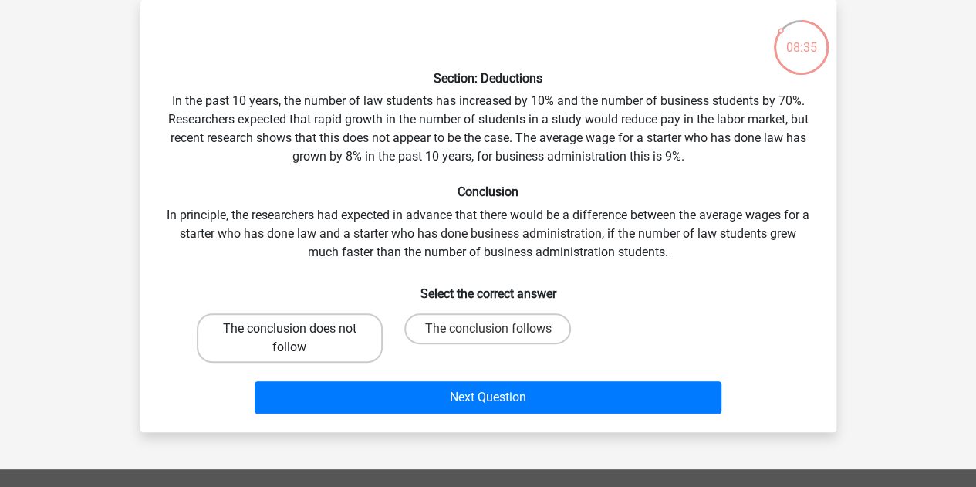
click at [346, 337] on label "The conclusion does not follow" at bounding box center [290, 337] width 186 height 49
click at [299, 337] on input "The conclusion does not follow" at bounding box center [294, 334] width 10 height 10
radio input "true"
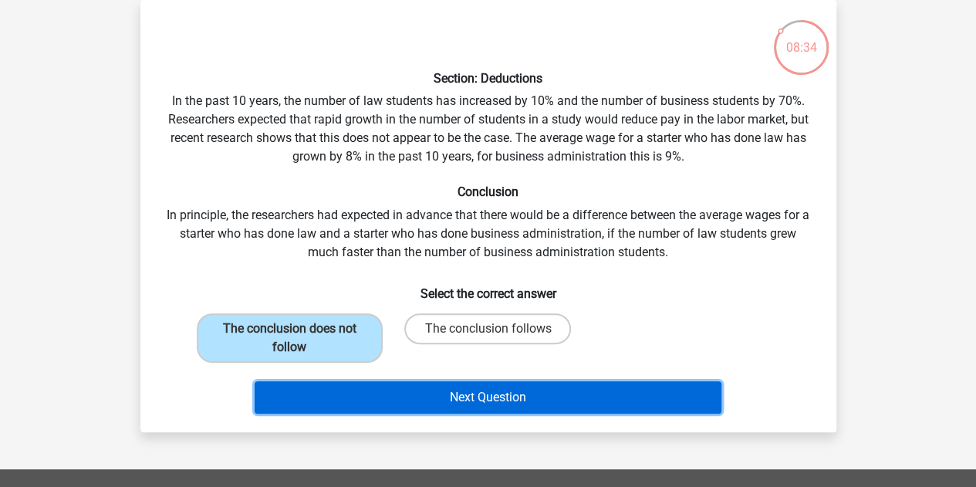
click at [404, 401] on button "Next Question" at bounding box center [488, 397] width 467 height 32
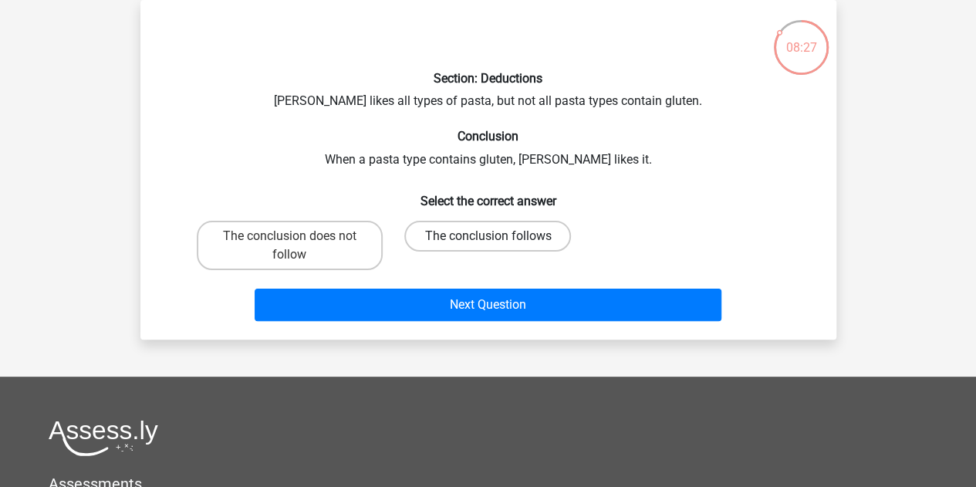
click at [470, 232] on label "The conclusion follows" at bounding box center [487, 236] width 167 height 31
click at [487, 236] on input "The conclusion follows" at bounding box center [492, 241] width 10 height 10
radio input "true"
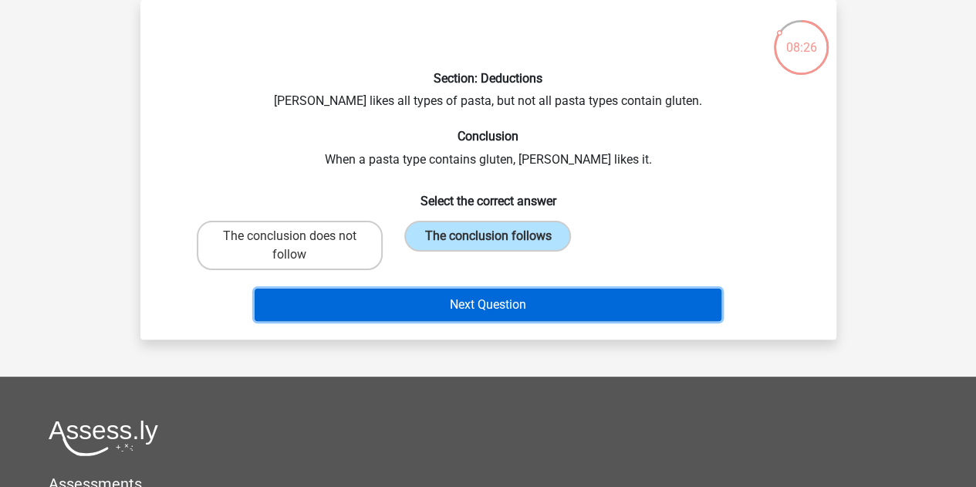
click at [449, 291] on button "Next Question" at bounding box center [488, 304] width 467 height 32
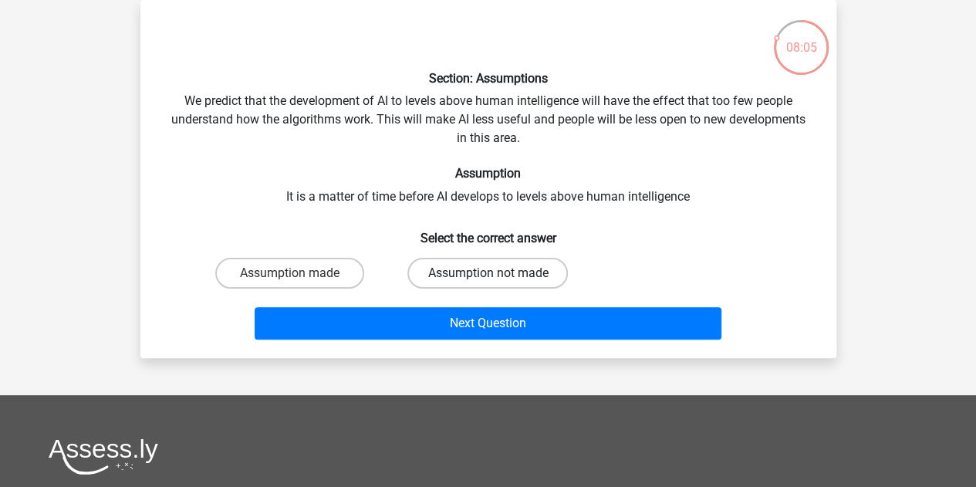
click at [481, 271] on label "Assumption not made" at bounding box center [487, 273] width 160 height 31
click at [487, 273] on input "Assumption not made" at bounding box center [492, 278] width 10 height 10
radio input "true"
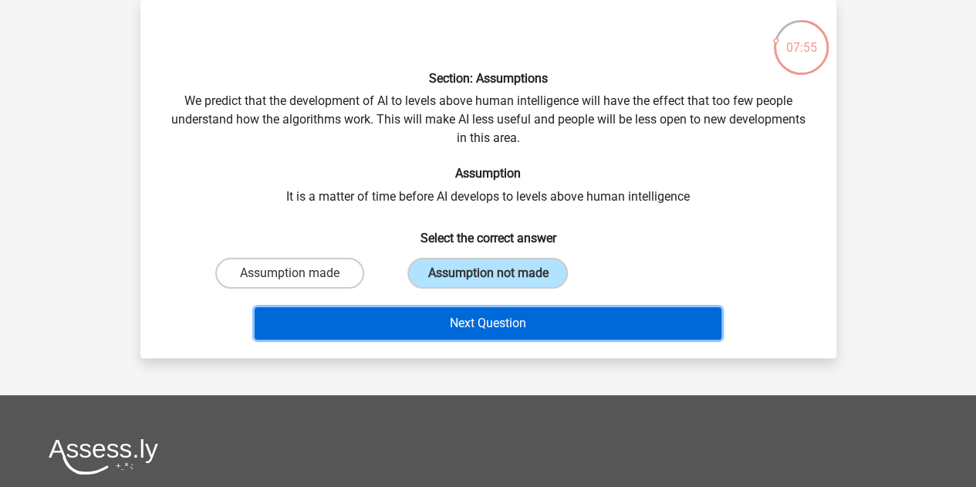
click at [489, 324] on button "Next Question" at bounding box center [488, 323] width 467 height 32
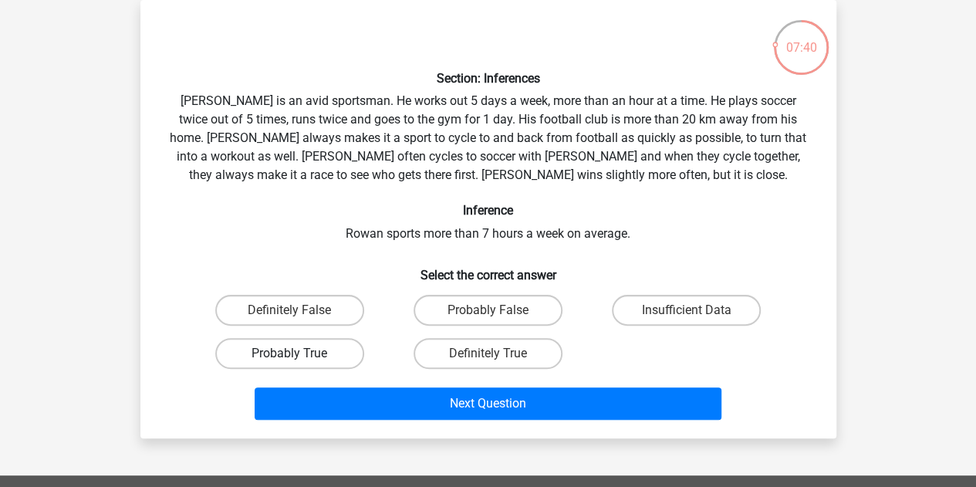
click at [264, 352] on label "Probably True" at bounding box center [289, 353] width 149 height 31
click at [289, 353] on input "Probably True" at bounding box center [294, 358] width 10 height 10
radio input "true"
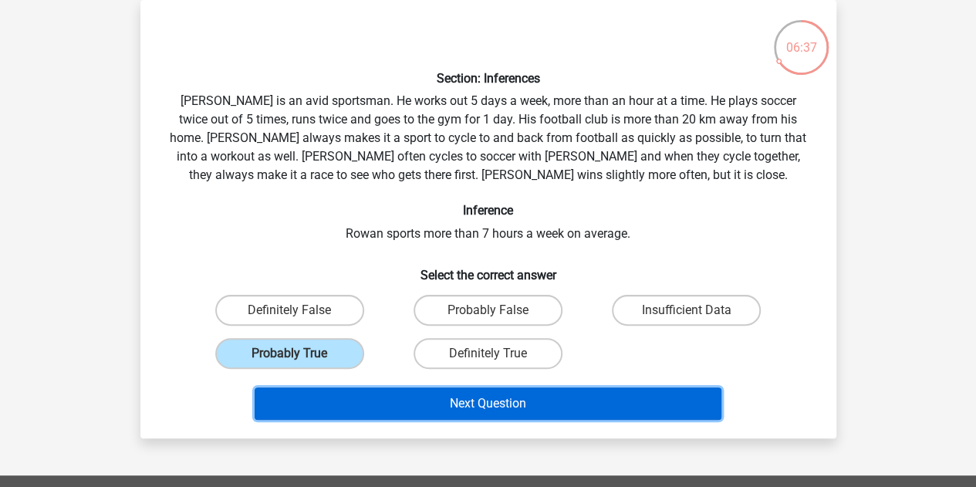
click at [507, 397] on button "Next Question" at bounding box center [488, 403] width 467 height 32
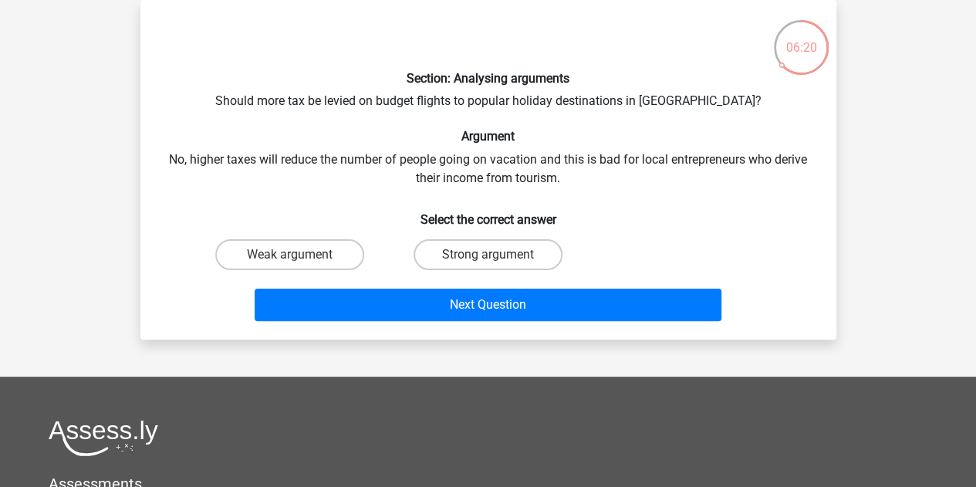
click at [489, 255] on input "Strong argument" at bounding box center [492, 260] width 10 height 10
radio input "true"
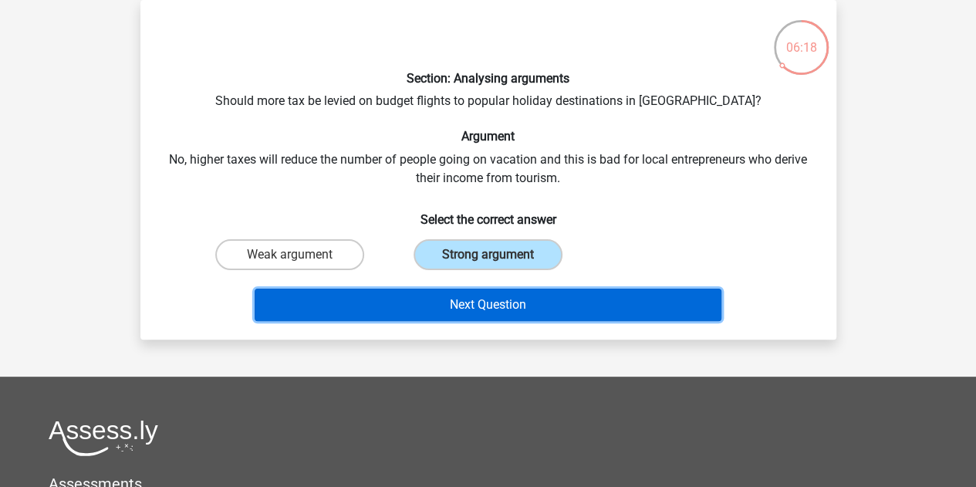
click at [538, 300] on button "Next Question" at bounding box center [488, 304] width 467 height 32
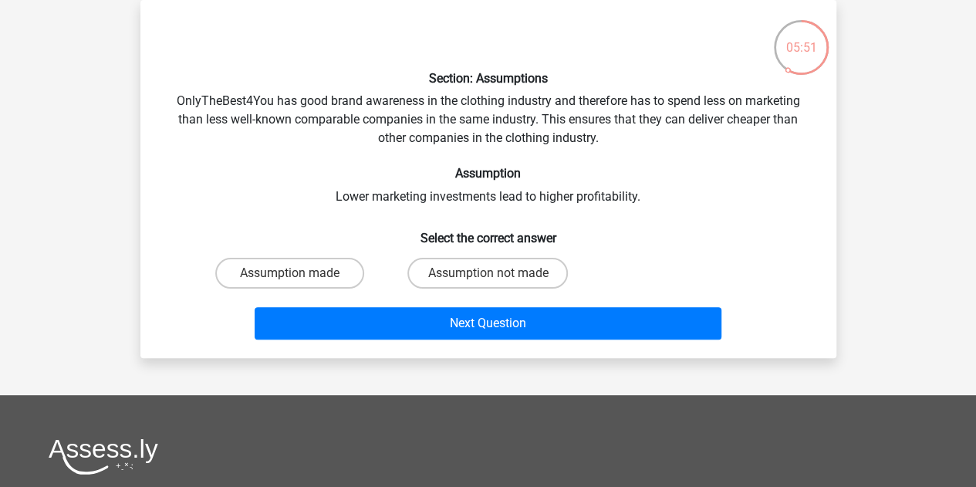
click at [490, 279] on input "Assumption not made" at bounding box center [492, 278] width 10 height 10
radio input "true"
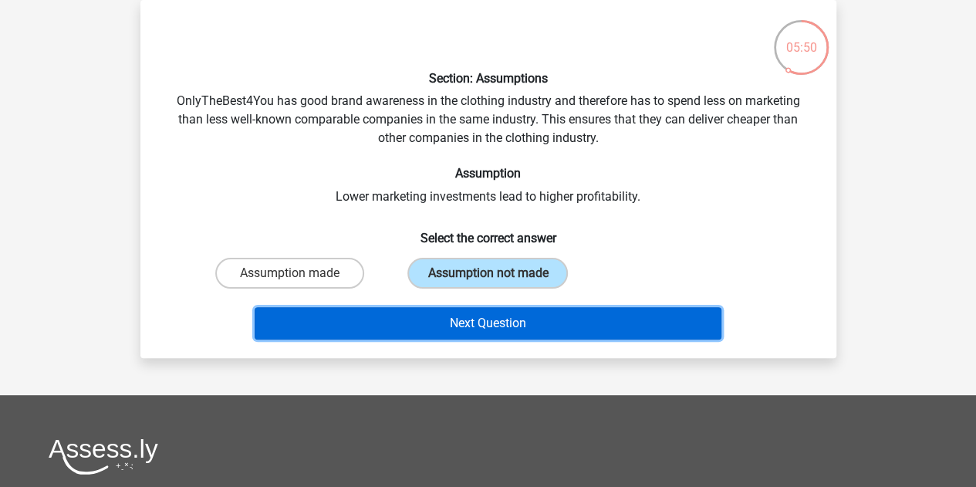
click at [469, 320] on button "Next Question" at bounding box center [488, 323] width 467 height 32
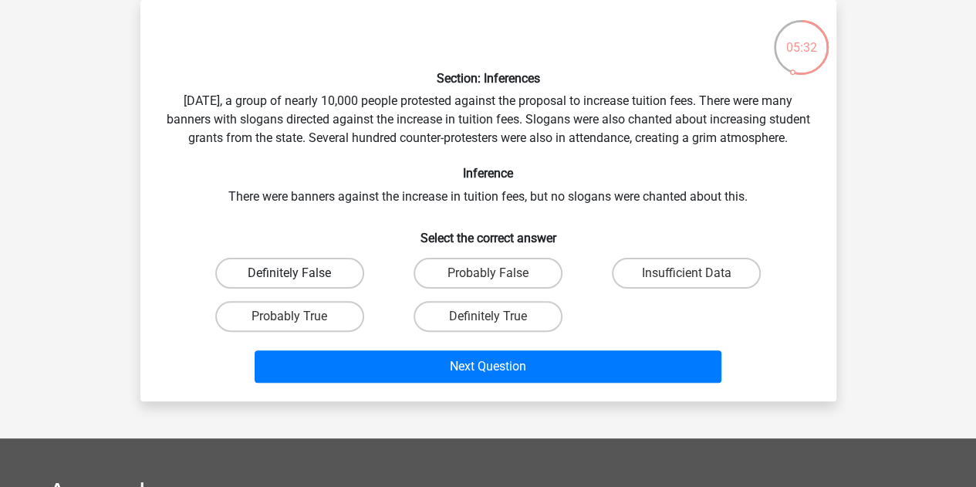
click at [335, 288] on label "Definitely False" at bounding box center [289, 273] width 149 height 31
click at [299, 283] on input "Definitely False" at bounding box center [294, 278] width 10 height 10
radio input "true"
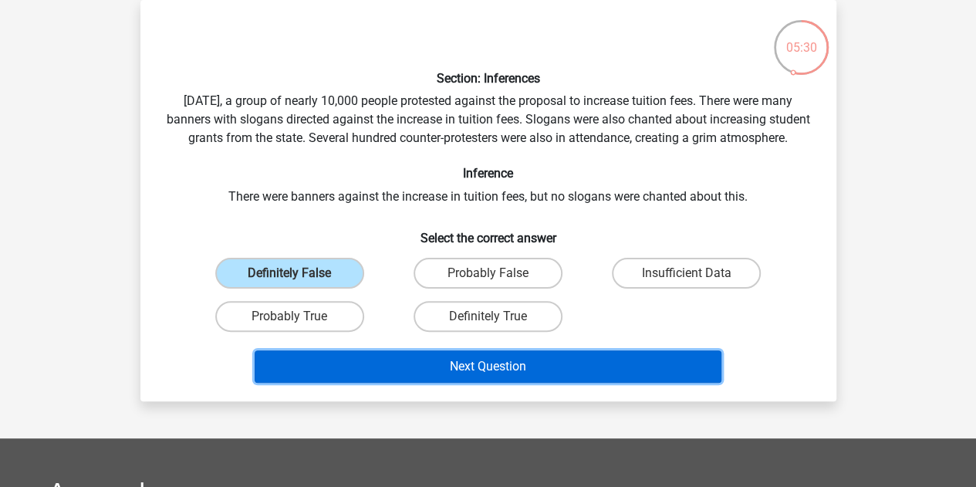
click at [412, 383] on button "Next Question" at bounding box center [488, 366] width 467 height 32
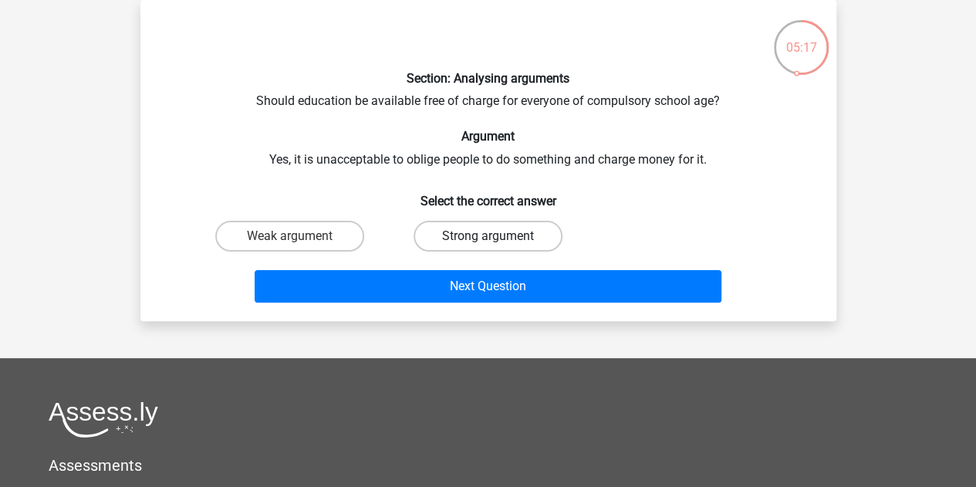
click at [489, 232] on label "Strong argument" at bounding box center [487, 236] width 149 height 31
click at [489, 236] on input "Strong argument" at bounding box center [492, 241] width 10 height 10
radio input "true"
click at [301, 242] on label "Weak argument" at bounding box center [289, 236] width 149 height 31
click at [299, 242] on input "Weak argument" at bounding box center [294, 241] width 10 height 10
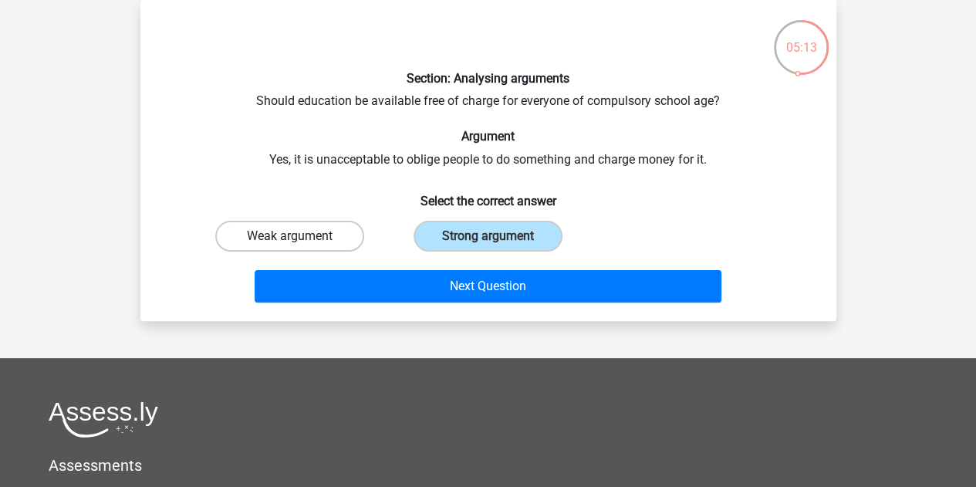
radio input "true"
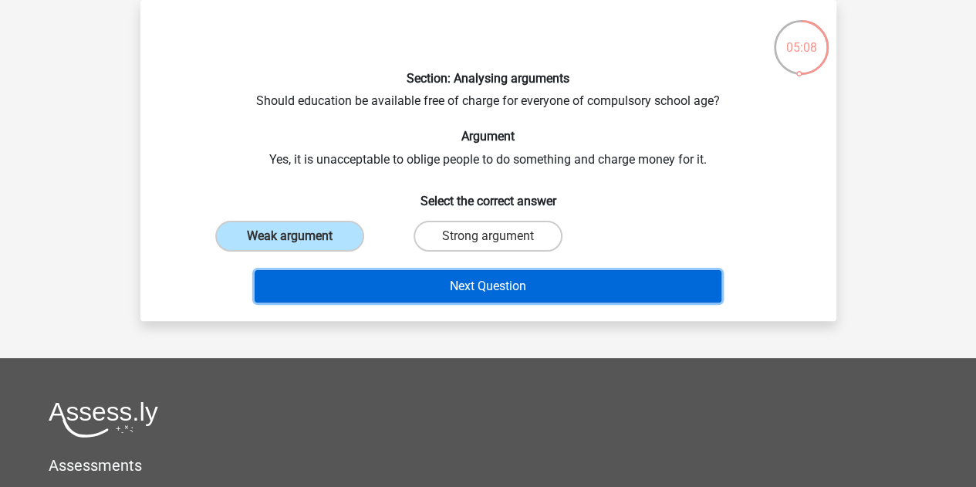
click at [421, 286] on button "Next Question" at bounding box center [488, 286] width 467 height 32
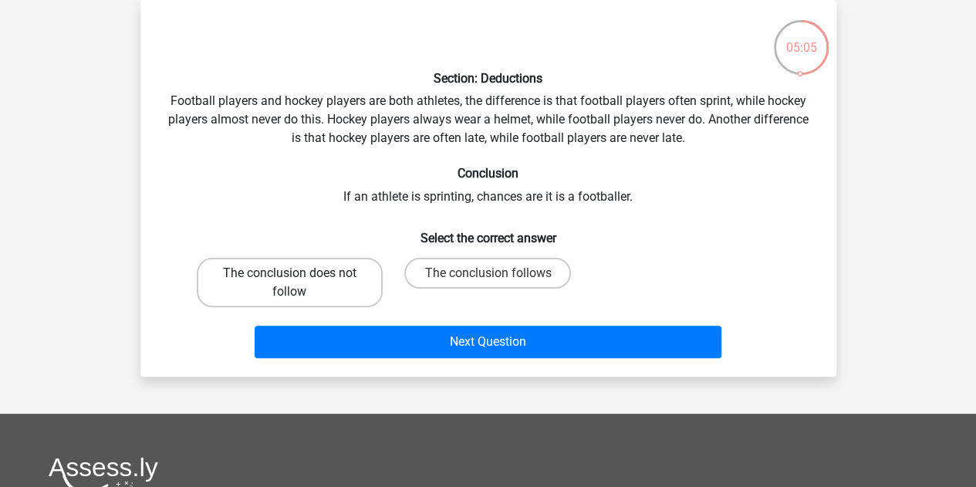
click at [317, 281] on label "The conclusion does not follow" at bounding box center [290, 282] width 186 height 49
click at [299, 281] on input "The conclusion does not follow" at bounding box center [294, 278] width 10 height 10
radio input "true"
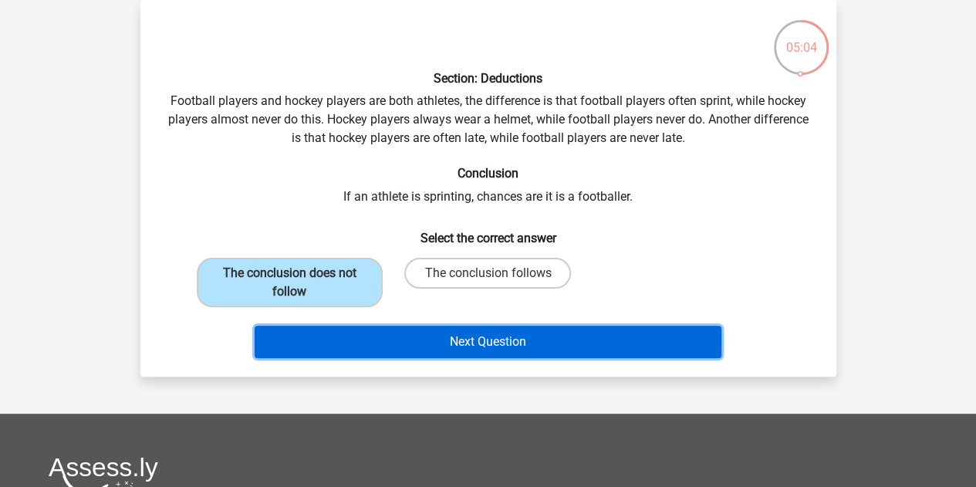
click at [334, 329] on button "Next Question" at bounding box center [488, 341] width 467 height 32
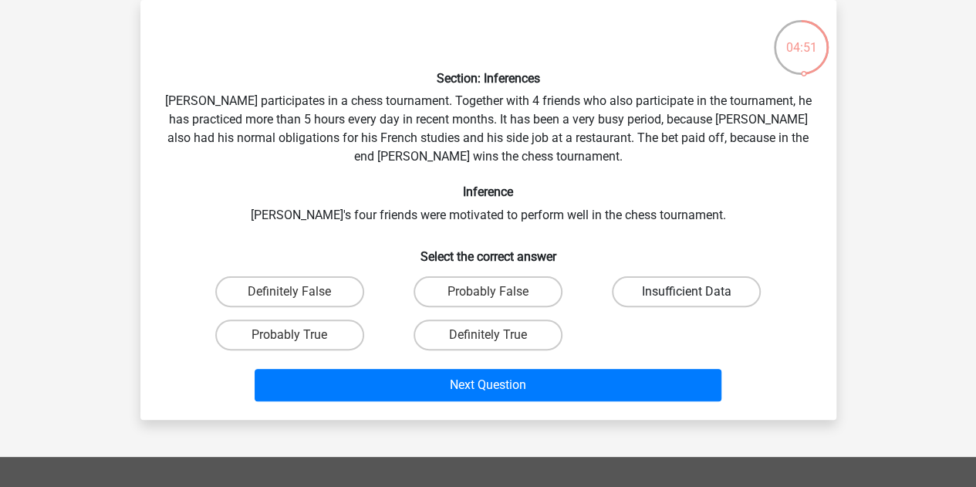
click at [665, 294] on label "Insufficient Data" at bounding box center [686, 291] width 149 height 31
click at [686, 294] on input "Insufficient Data" at bounding box center [691, 297] width 10 height 10
radio input "true"
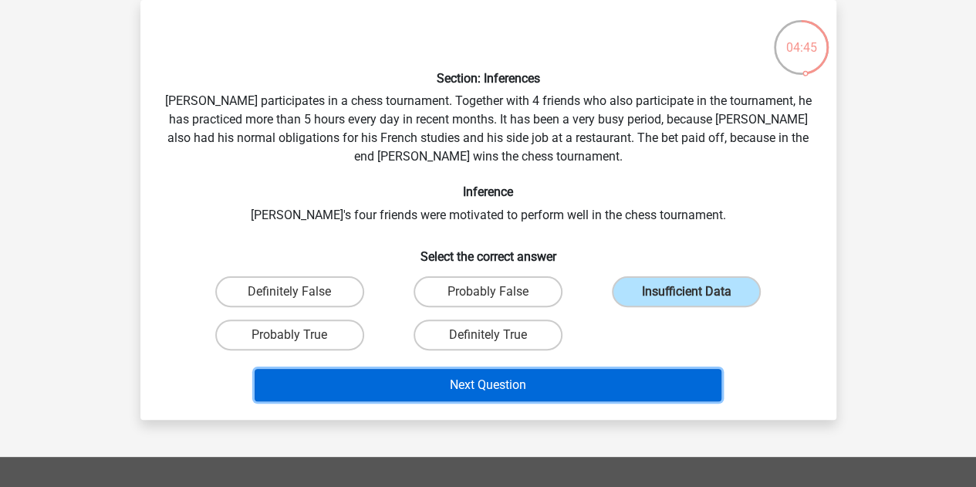
click at [526, 383] on button "Next Question" at bounding box center [488, 385] width 467 height 32
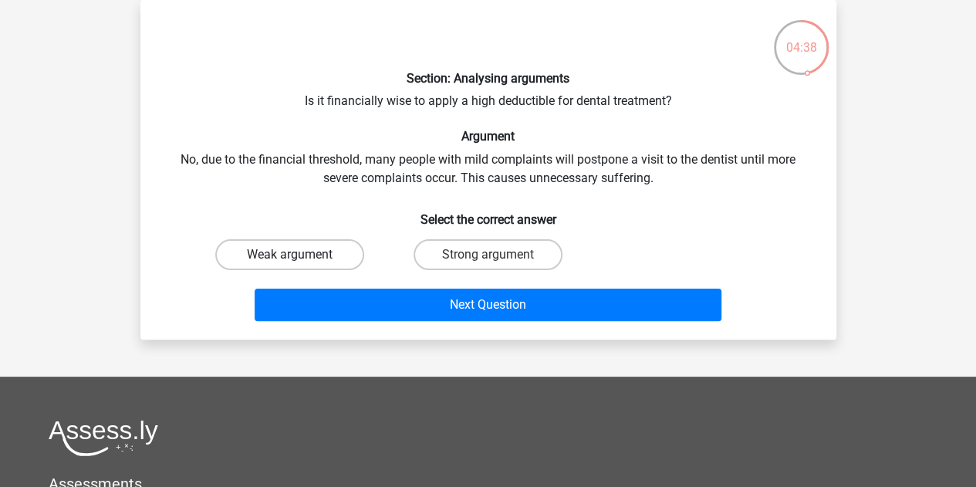
click at [270, 249] on label "Weak argument" at bounding box center [289, 254] width 149 height 31
click at [289, 255] on input "Weak argument" at bounding box center [294, 260] width 10 height 10
radio input "true"
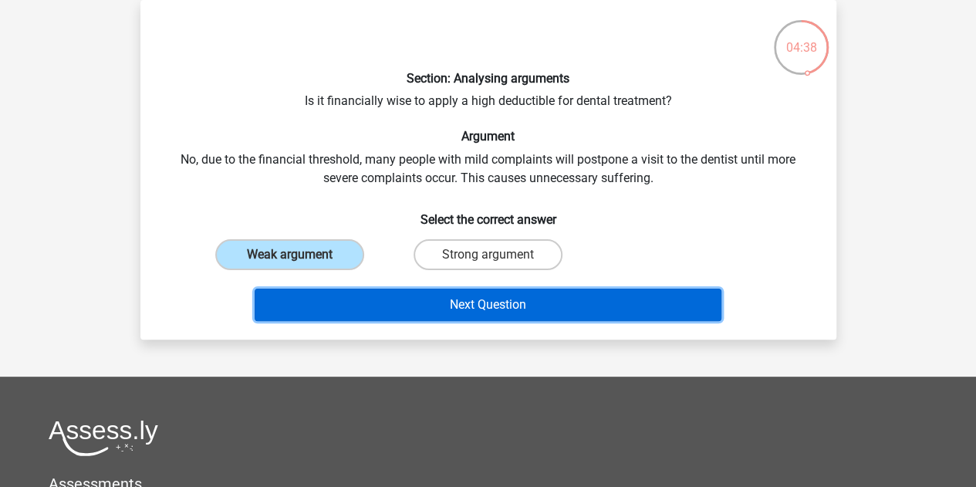
click at [370, 295] on button "Next Question" at bounding box center [488, 304] width 467 height 32
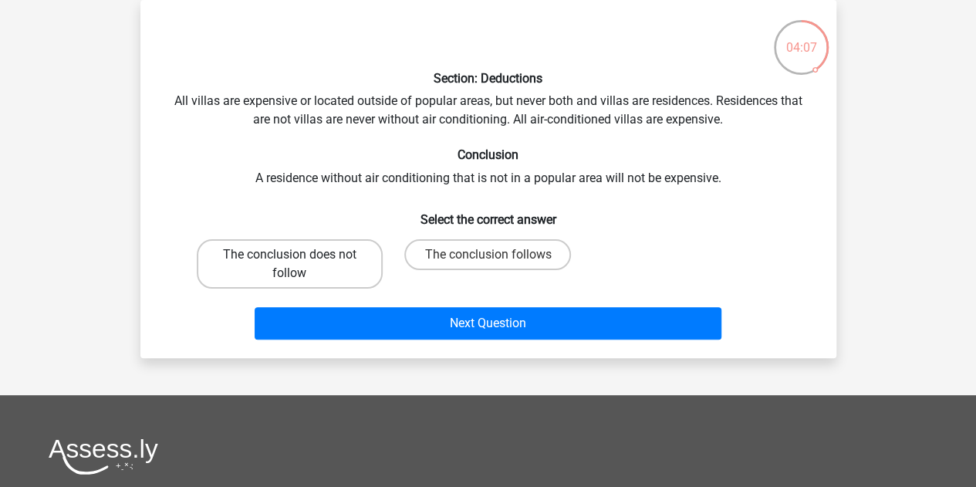
click at [329, 258] on label "The conclusion does not follow" at bounding box center [290, 263] width 186 height 49
click at [299, 258] on input "The conclusion does not follow" at bounding box center [294, 260] width 10 height 10
radio input "true"
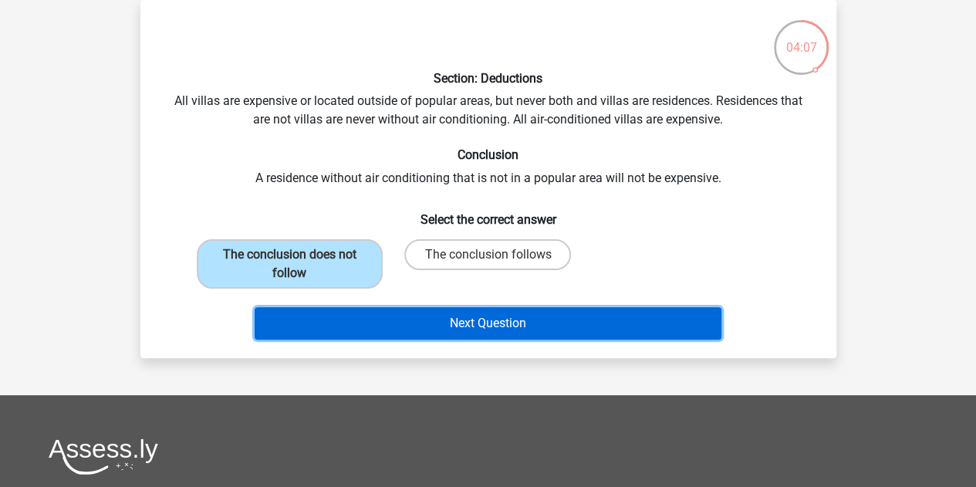
click at [366, 324] on button "Next Question" at bounding box center [488, 323] width 467 height 32
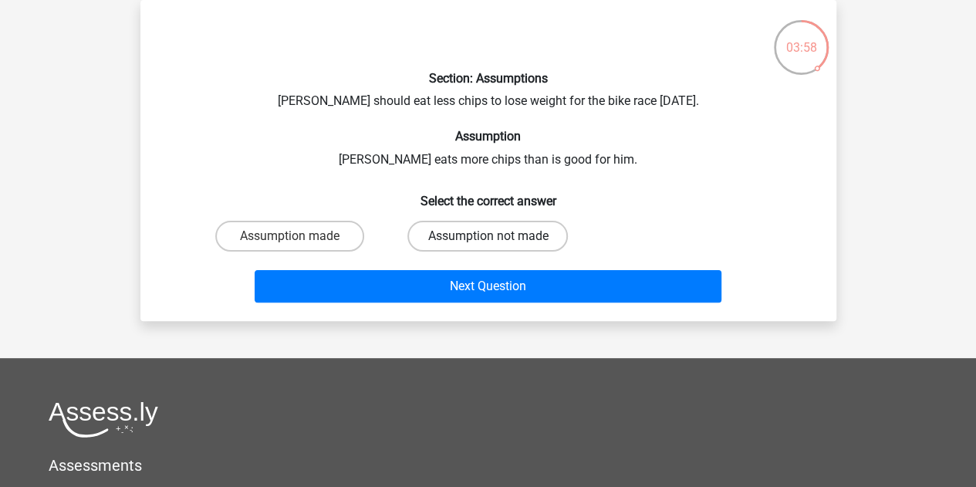
click at [464, 239] on label "Assumption not made" at bounding box center [487, 236] width 160 height 31
click at [487, 239] on input "Assumption not made" at bounding box center [492, 241] width 10 height 10
radio input "true"
click at [327, 238] on label "Assumption made" at bounding box center [289, 236] width 149 height 31
click at [299, 238] on input "Assumption made" at bounding box center [294, 241] width 10 height 10
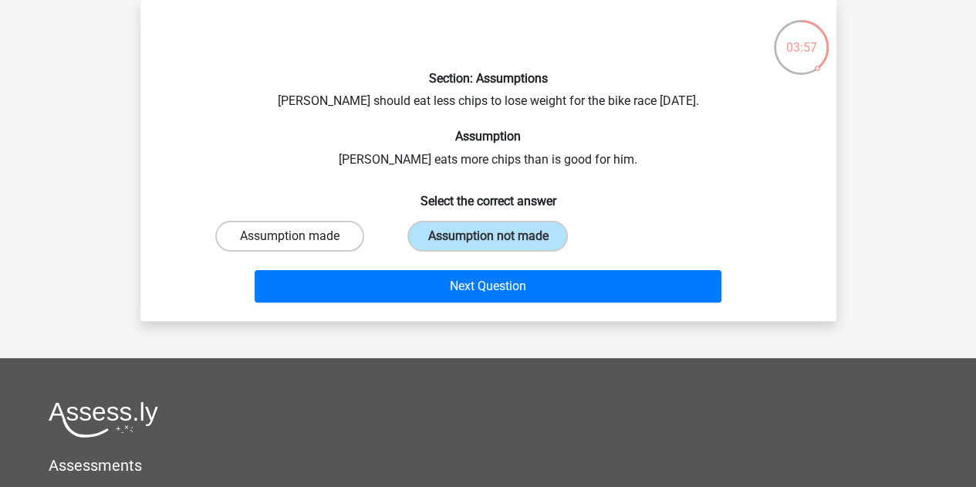
radio input "true"
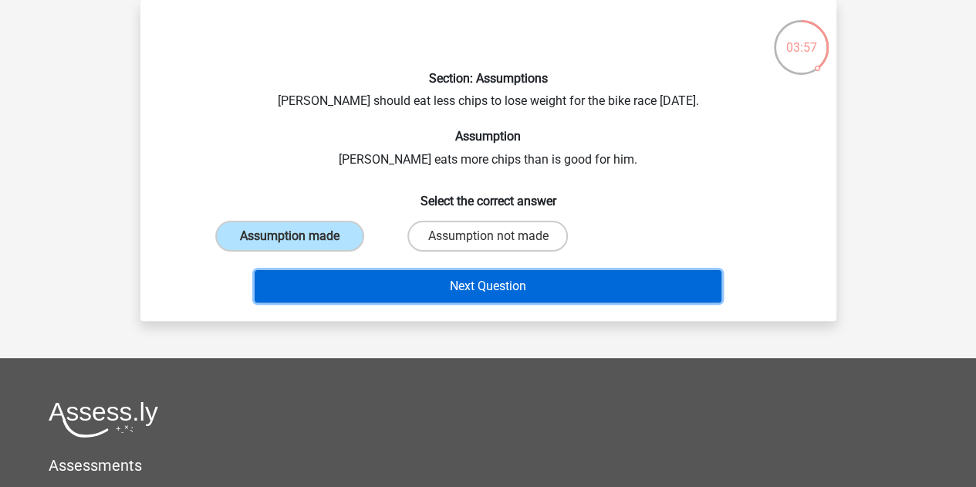
click at [382, 275] on button "Next Question" at bounding box center [488, 286] width 467 height 32
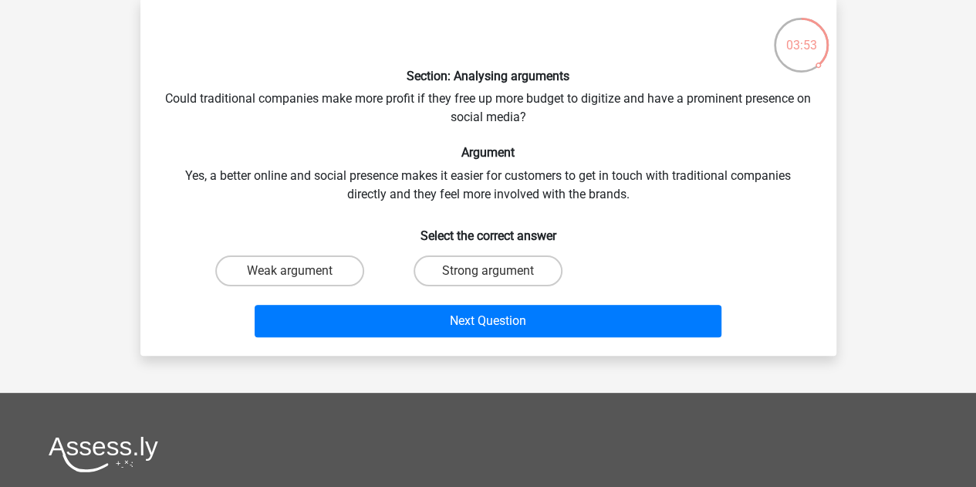
scroll to position [76, 0]
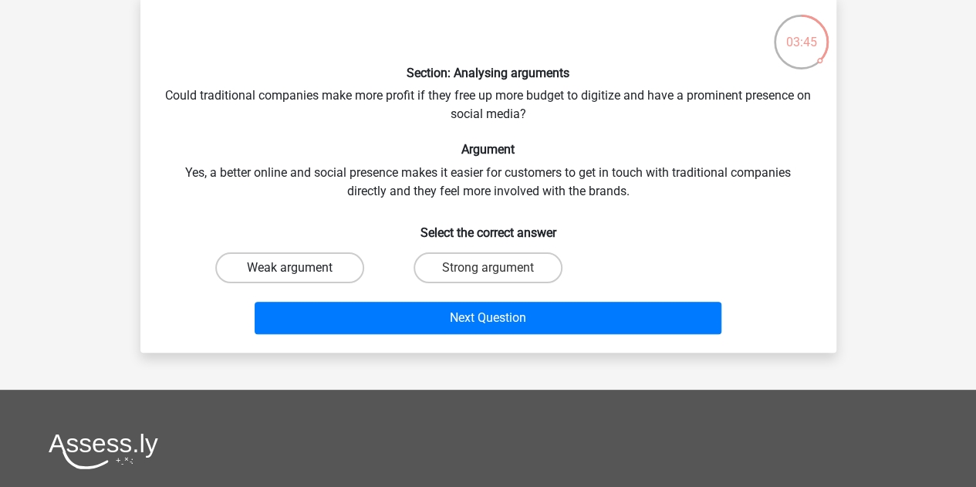
click at [313, 271] on label "Weak argument" at bounding box center [289, 267] width 149 height 31
click at [299, 271] on input "Weak argument" at bounding box center [294, 273] width 10 height 10
radio input "true"
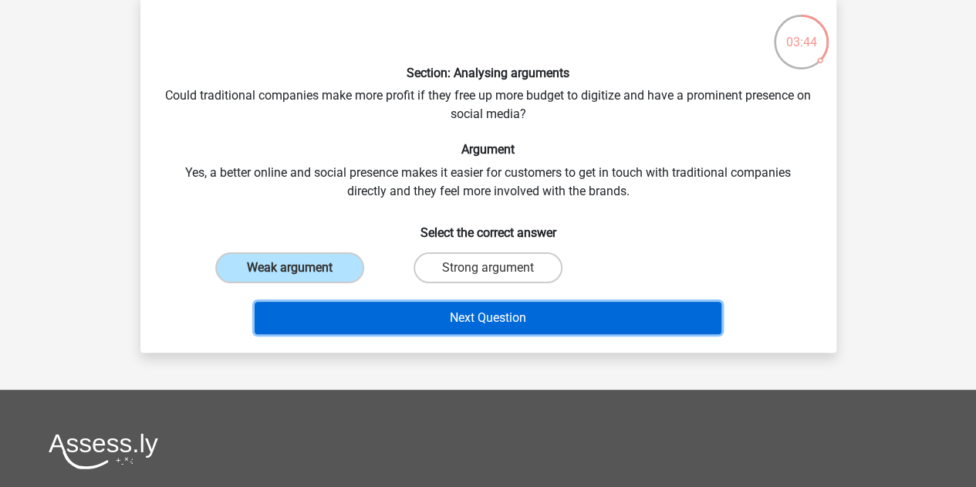
click at [369, 308] on button "Next Question" at bounding box center [488, 318] width 467 height 32
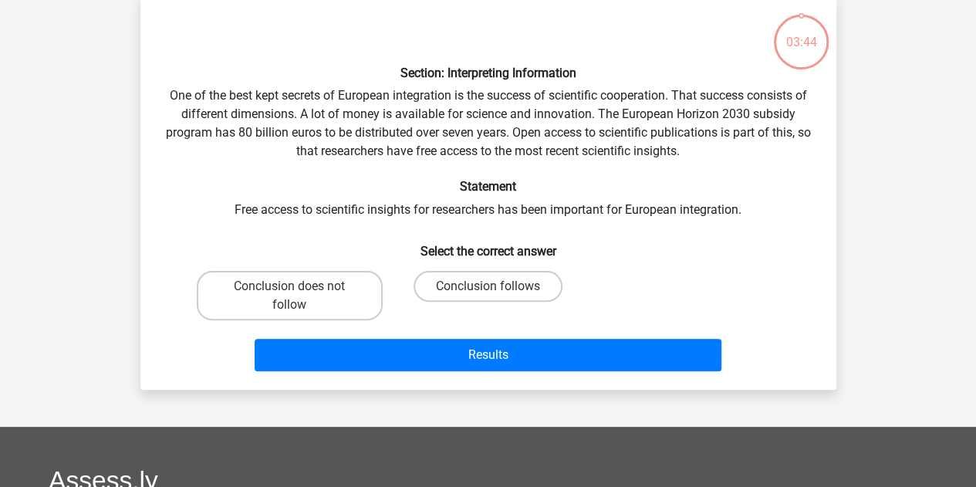
scroll to position [71, 0]
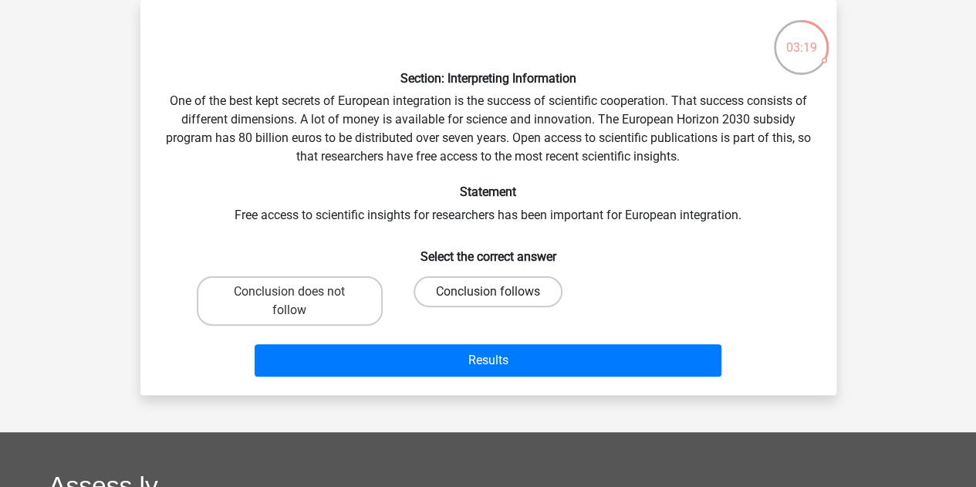
click at [469, 302] on label "Conclusion follows" at bounding box center [487, 291] width 149 height 31
click at [487, 302] on input "Conclusion follows" at bounding box center [492, 297] width 10 height 10
radio input "true"
click at [457, 380] on div "Results" at bounding box center [487, 363] width 595 height 39
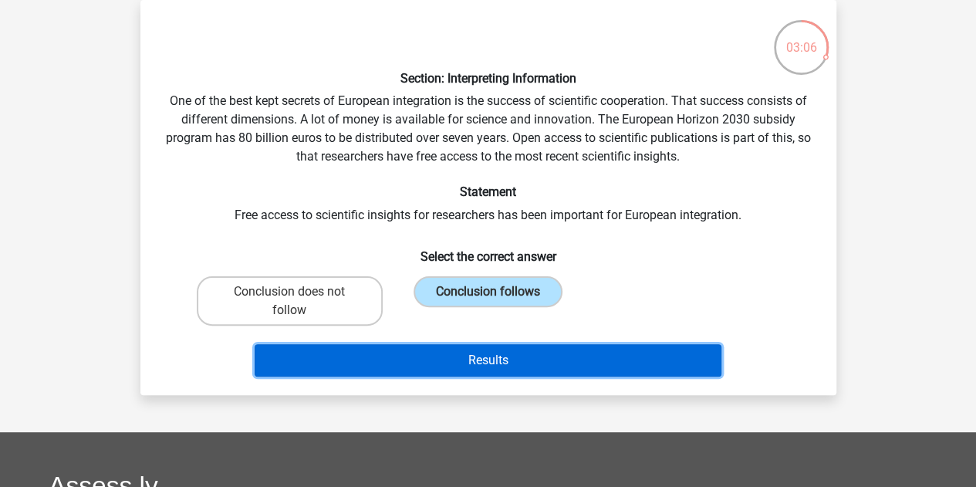
click at [497, 365] on button "Results" at bounding box center [488, 360] width 467 height 32
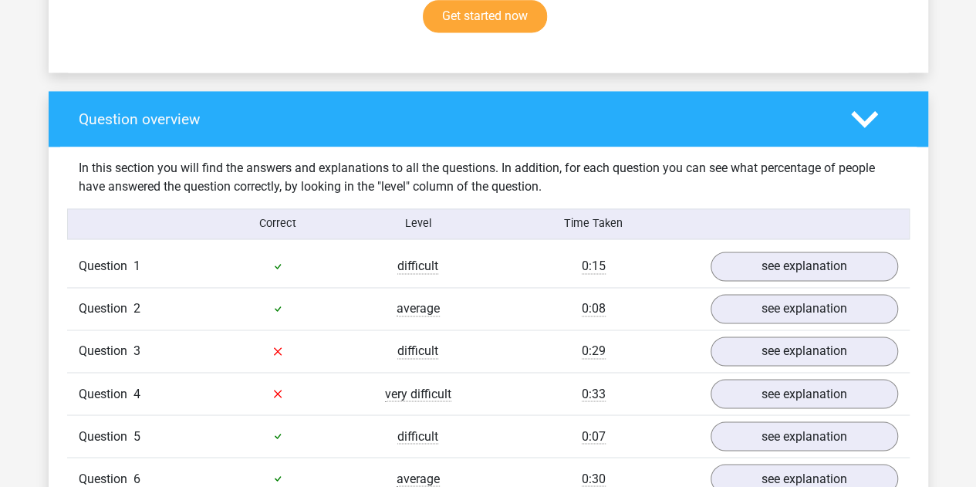
scroll to position [1081, 0]
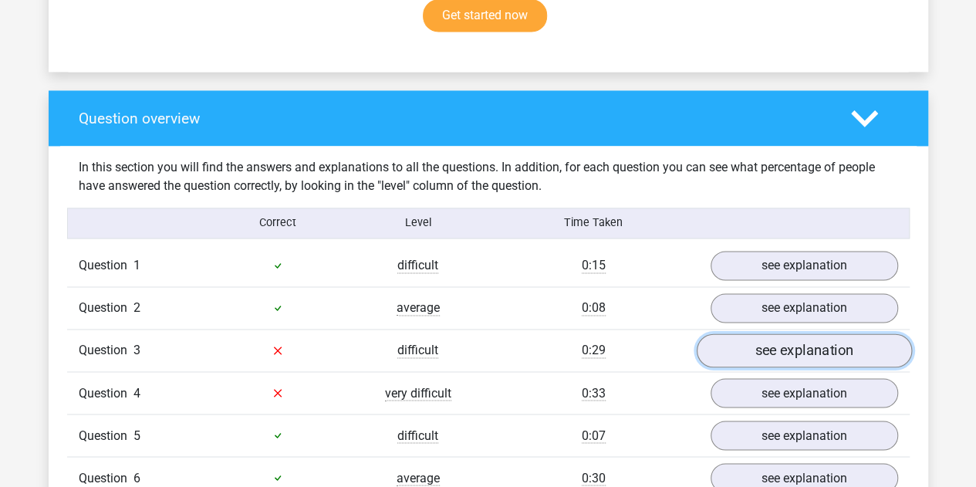
click at [764, 333] on link "see explanation" at bounding box center [803, 350] width 215 height 34
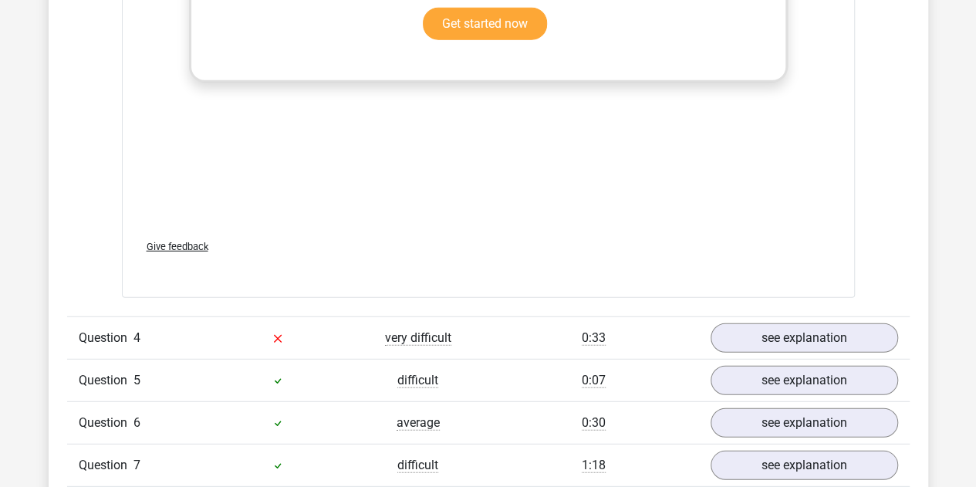
scroll to position [1940, 0]
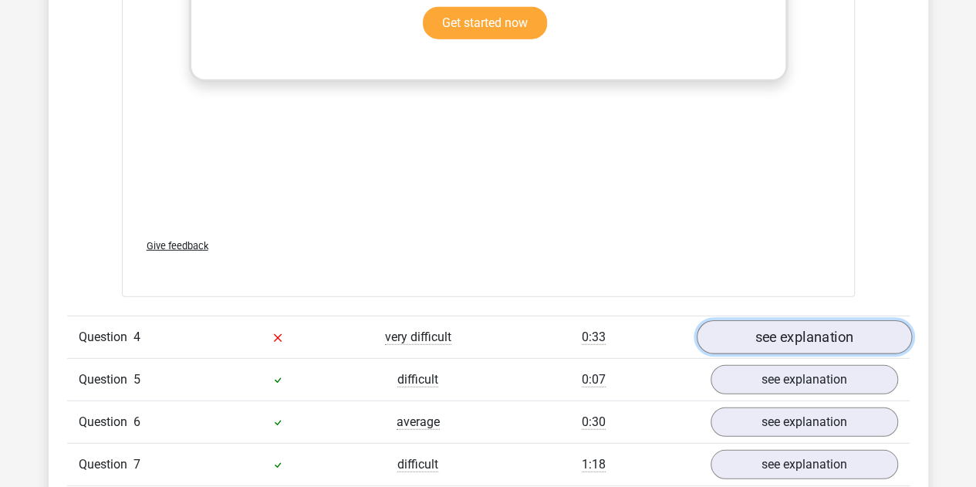
click at [723, 320] on link "see explanation" at bounding box center [803, 337] width 215 height 34
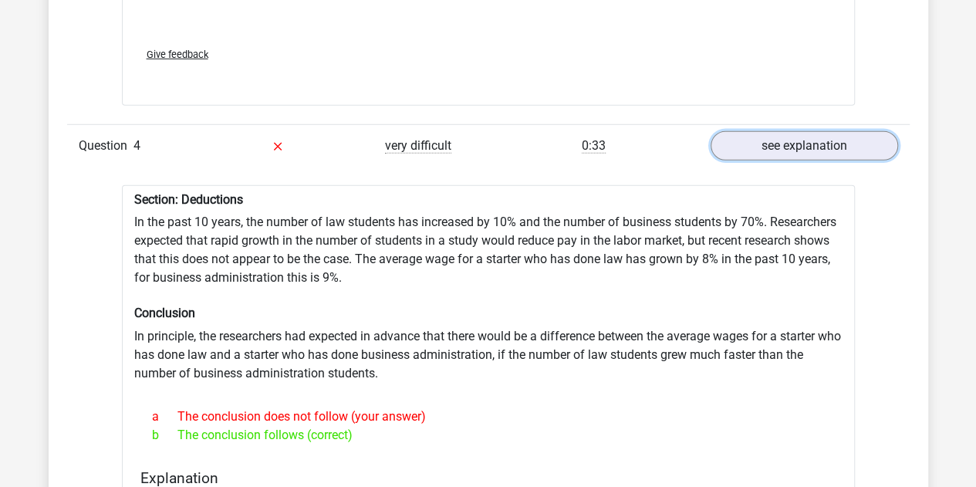
scroll to position [2133, 0]
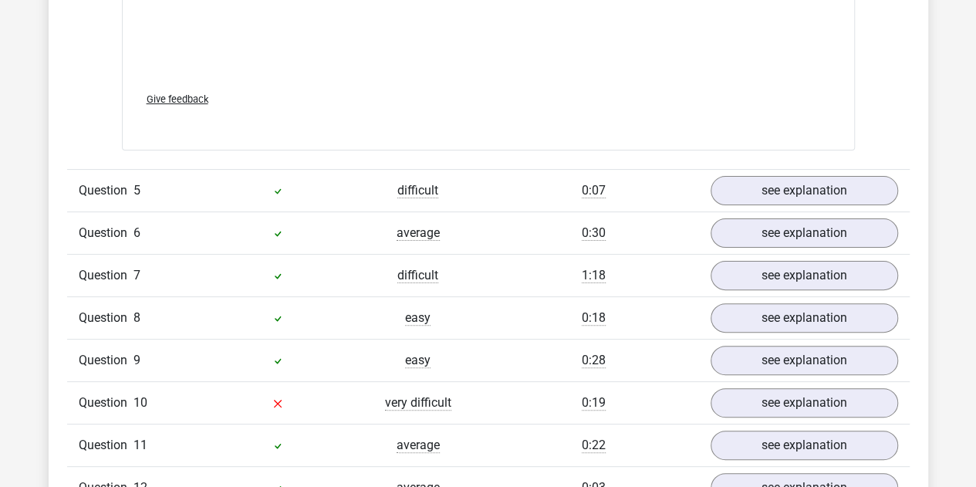
scroll to position [3009, 0]
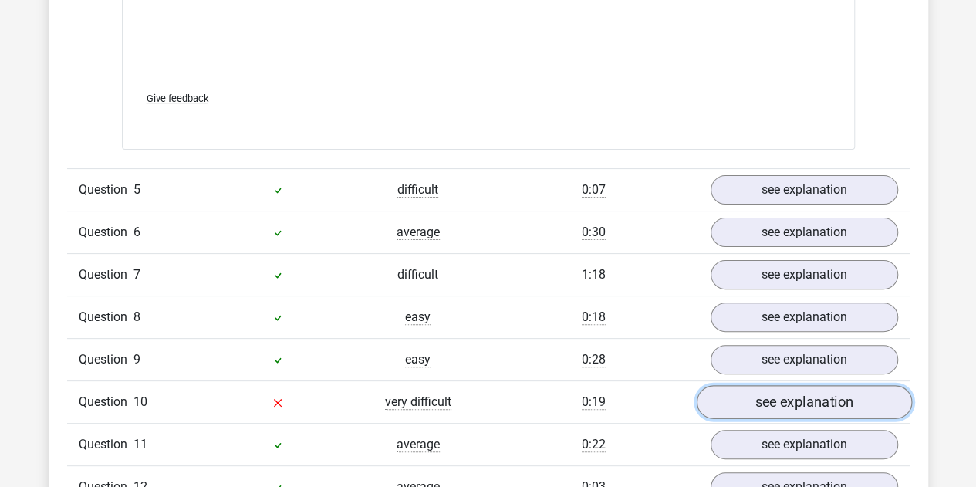
click at [772, 385] on link "see explanation" at bounding box center [803, 402] width 215 height 34
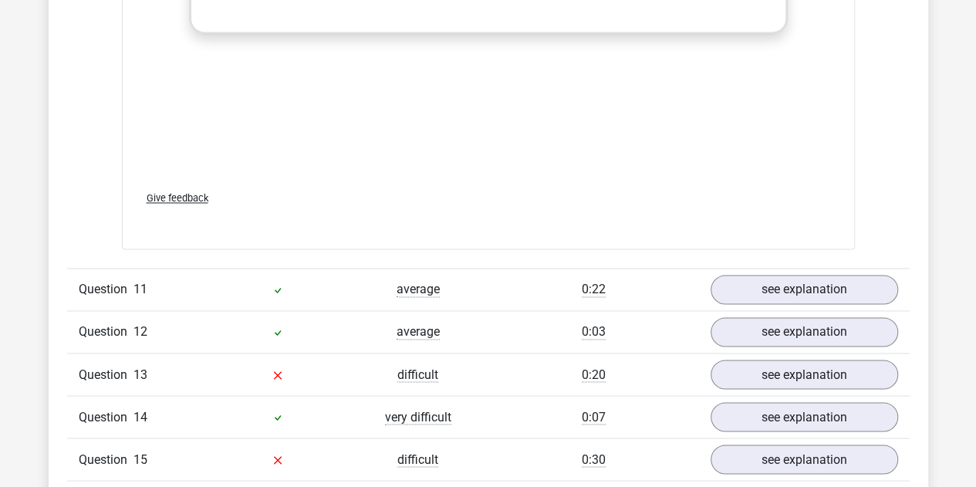
scroll to position [4054, 0]
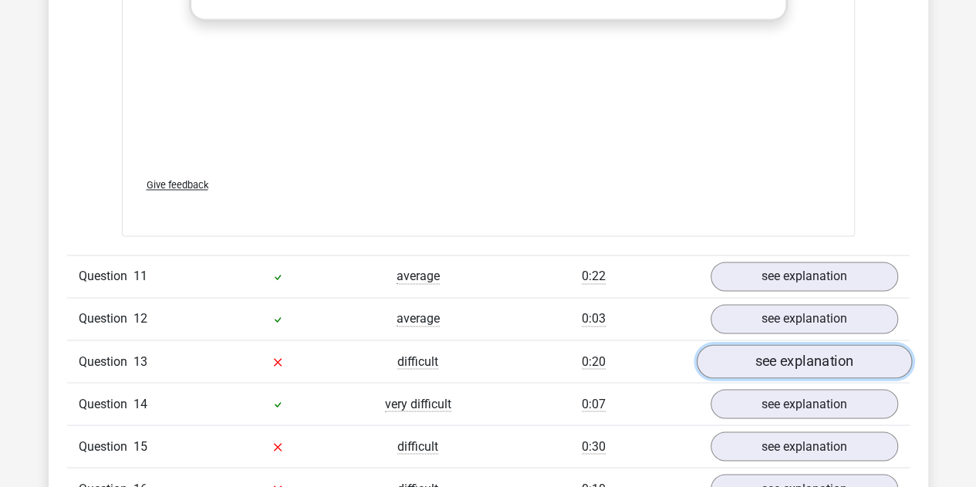
click at [760, 345] on link "see explanation" at bounding box center [803, 362] width 215 height 34
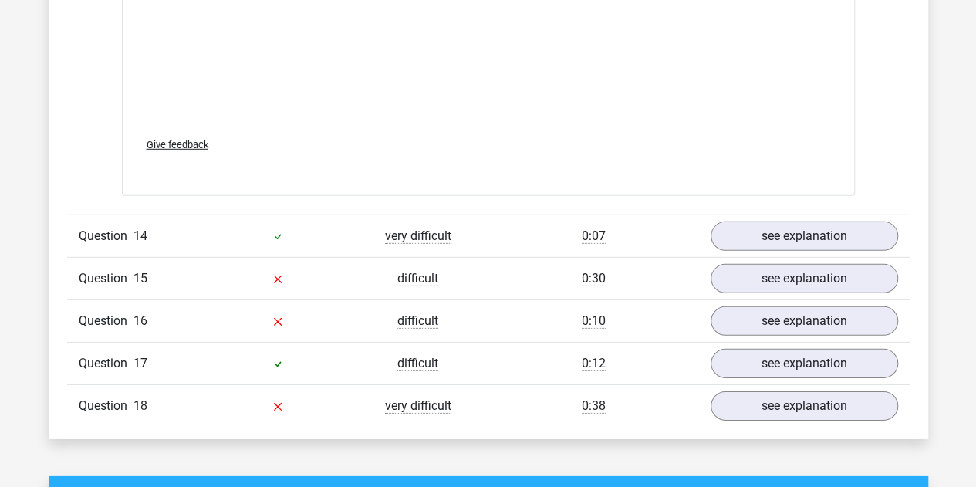
scroll to position [5119, 0]
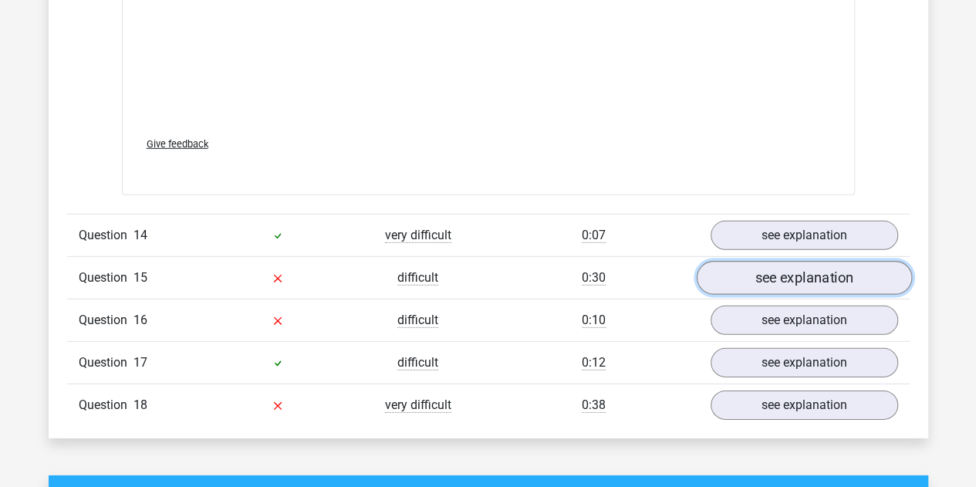
click at [734, 261] on link "see explanation" at bounding box center [803, 278] width 215 height 34
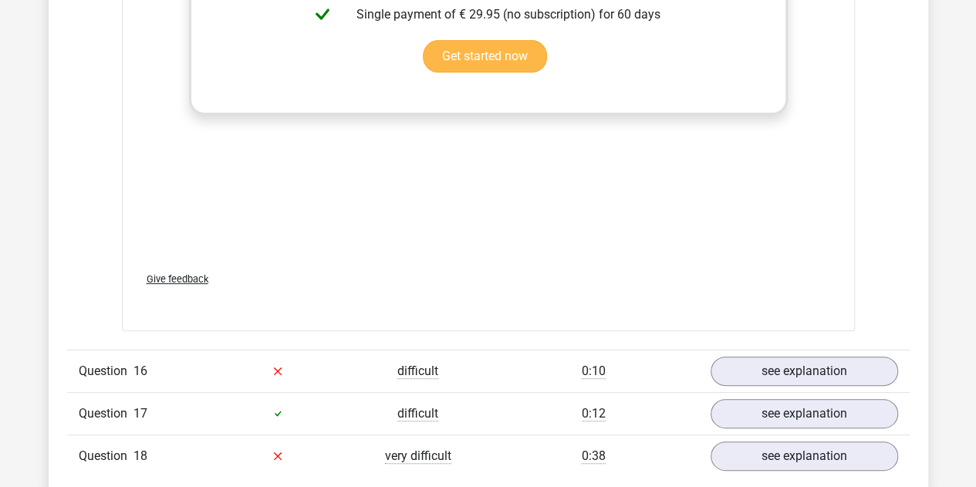
scroll to position [5921, 0]
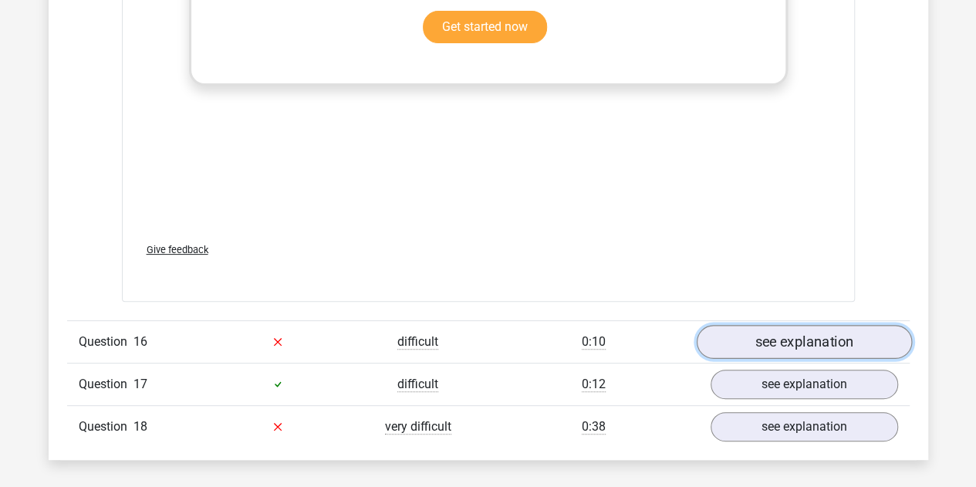
click at [801, 325] on link "see explanation" at bounding box center [803, 342] width 215 height 34
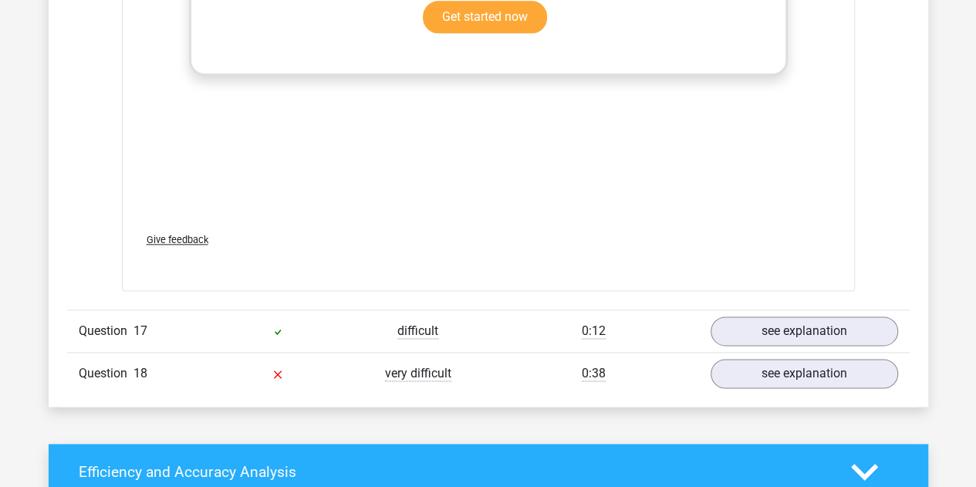
scroll to position [6763, 0]
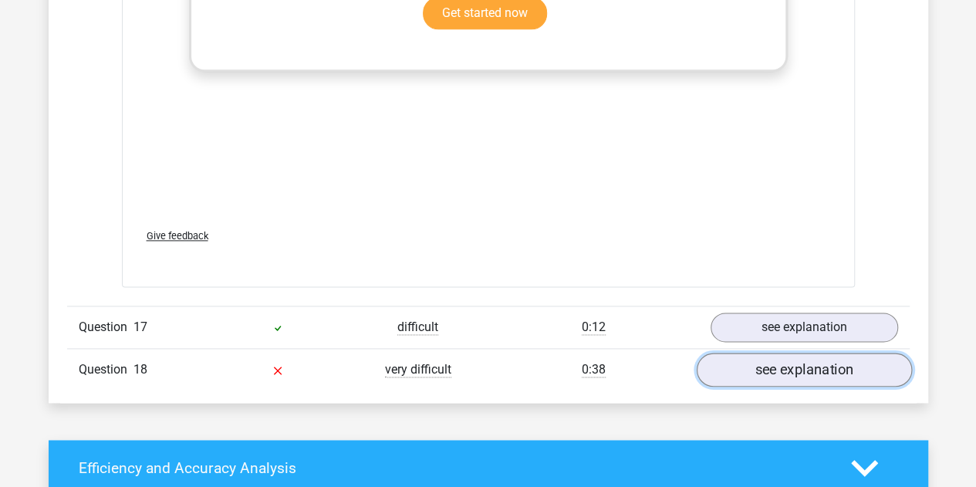
click at [767, 352] on link "see explanation" at bounding box center [803, 369] width 215 height 34
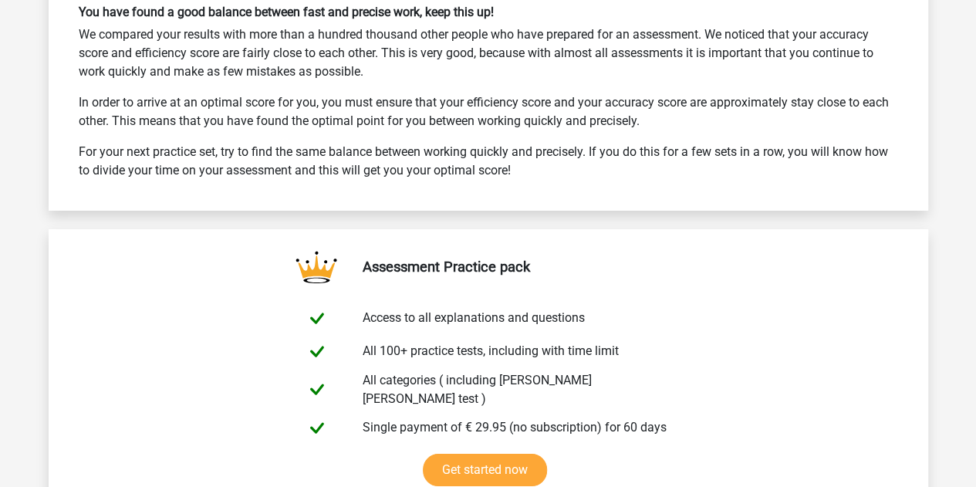
scroll to position [8641, 0]
